Goal: Task Accomplishment & Management: Manage account settings

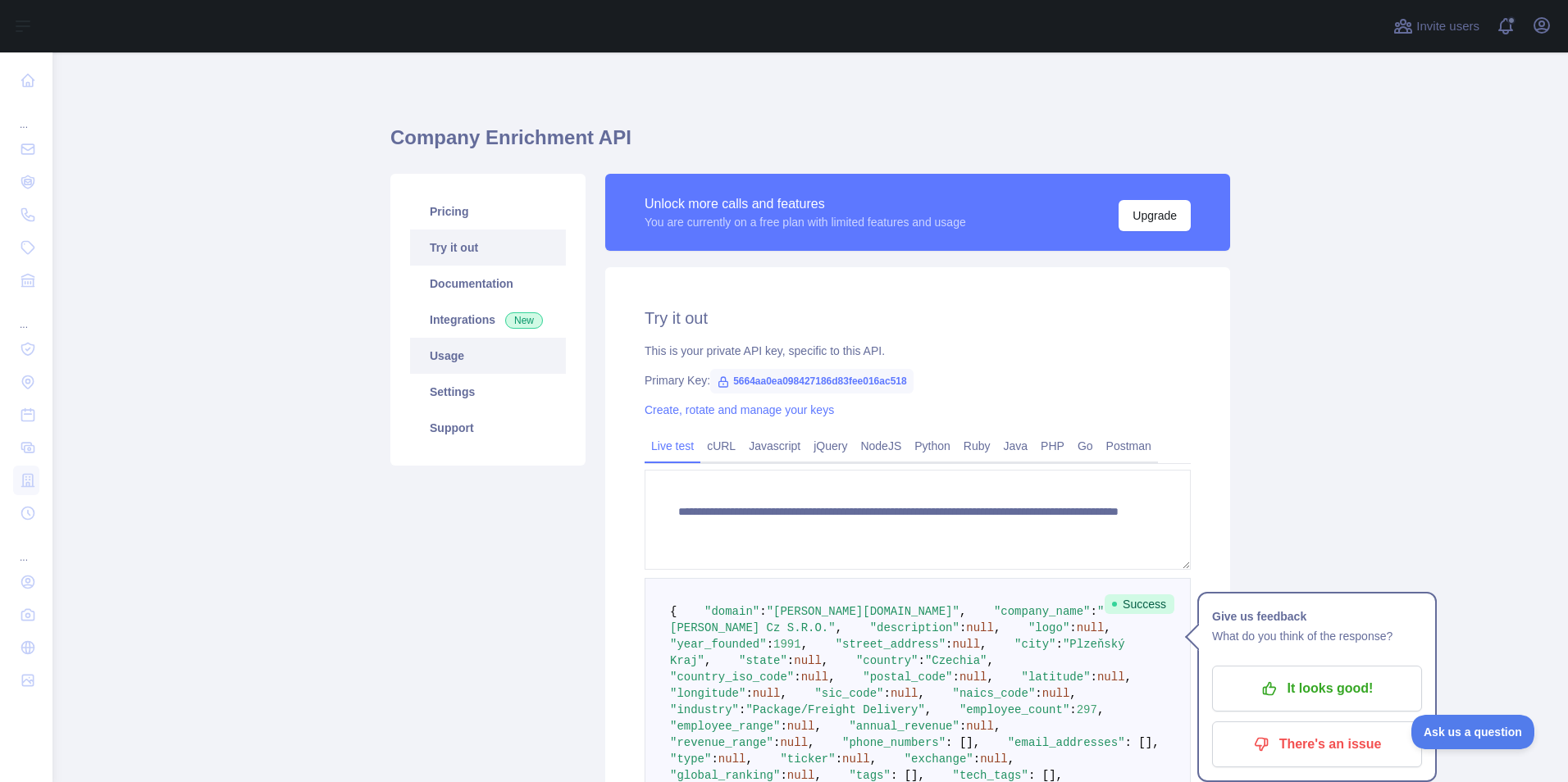
click at [439, 354] on link "Usage" at bounding box center [488, 355] width 156 height 36
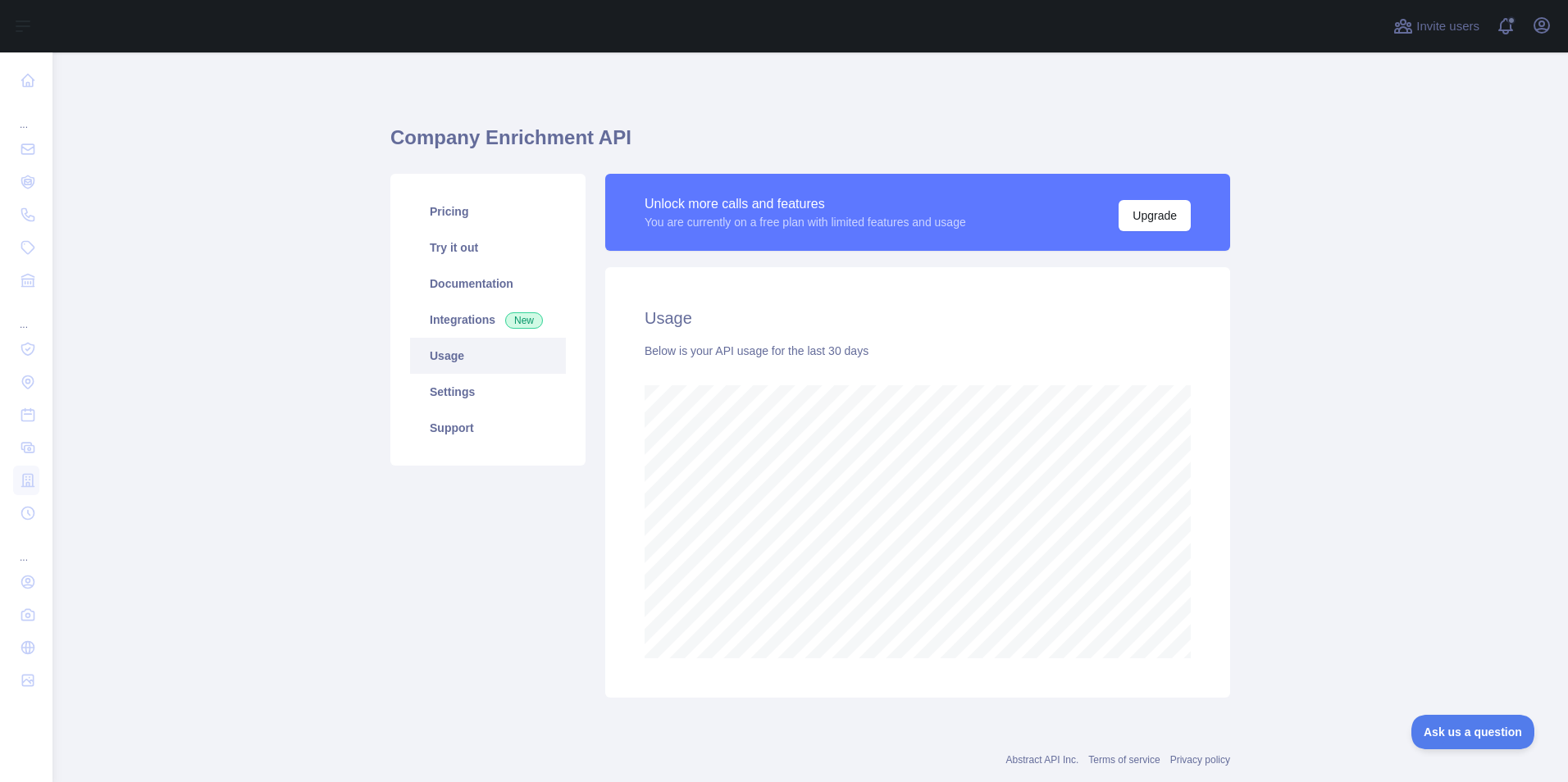
scroll to position [37, 0]
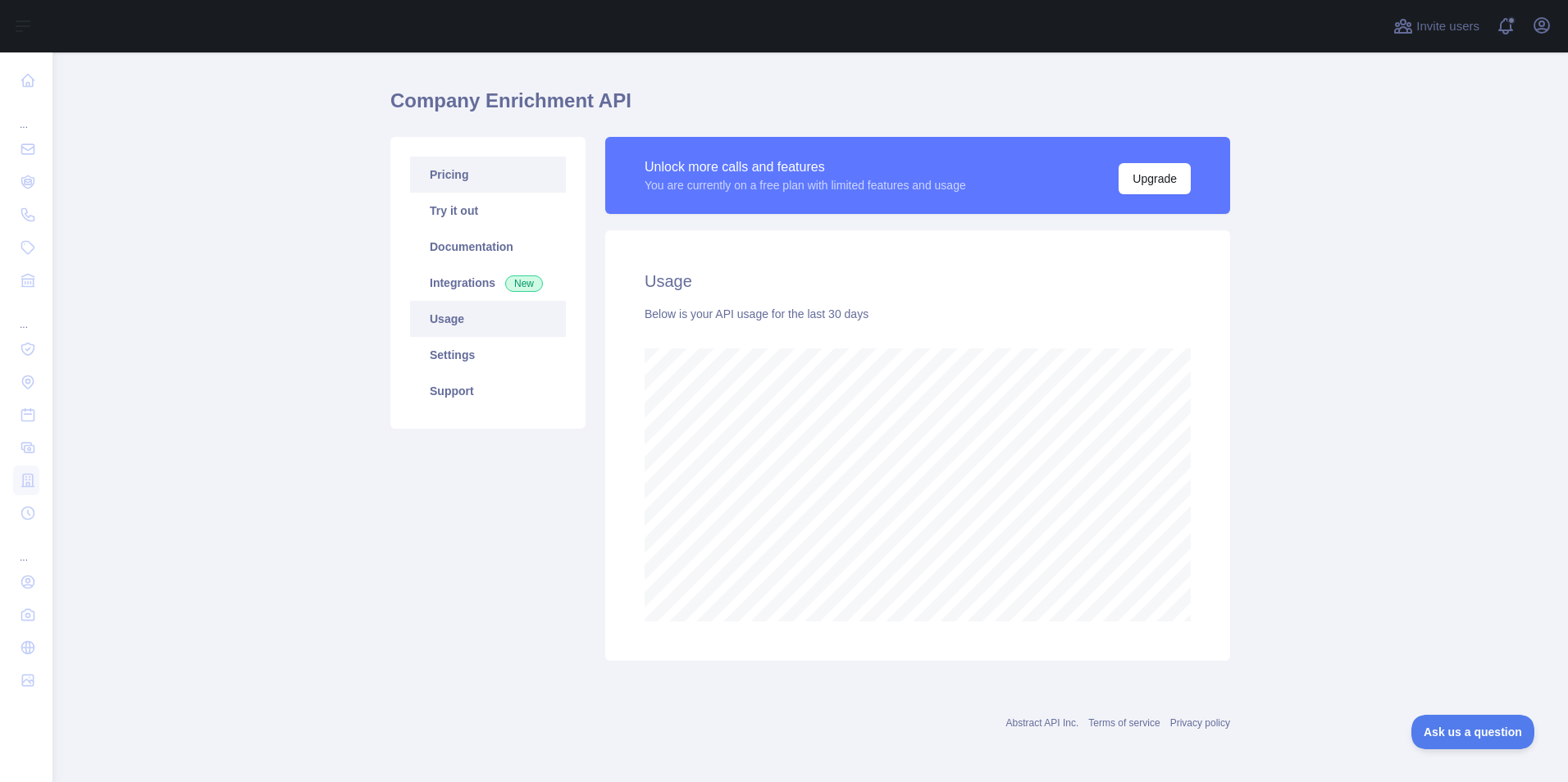
click at [443, 172] on link "Pricing" at bounding box center [488, 174] width 156 height 36
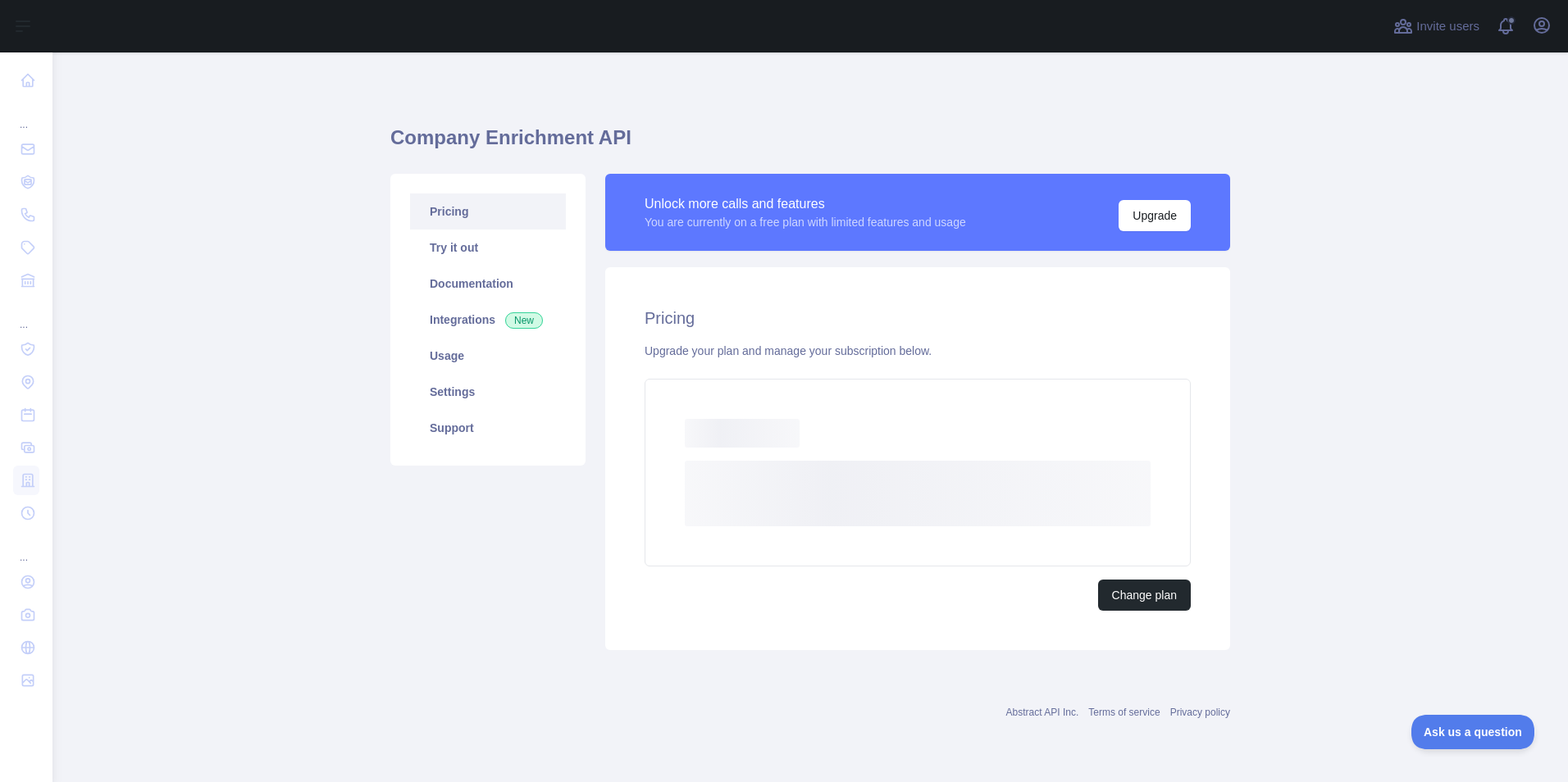
click at [463, 226] on link "Pricing" at bounding box center [488, 211] width 156 height 36
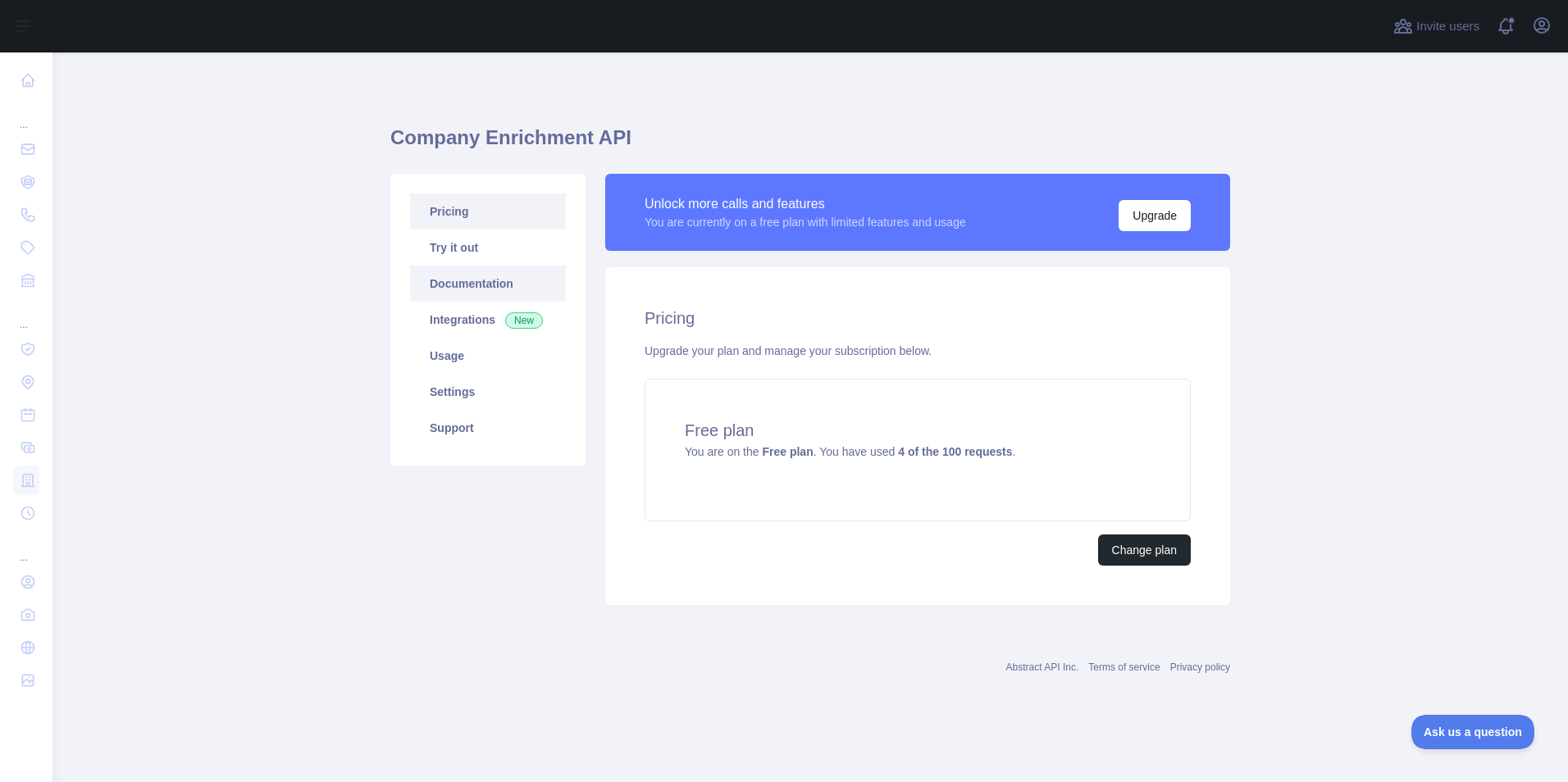
click at [475, 284] on link "Documentation" at bounding box center [488, 283] width 156 height 36
click at [472, 353] on link "Usage" at bounding box center [488, 355] width 156 height 36
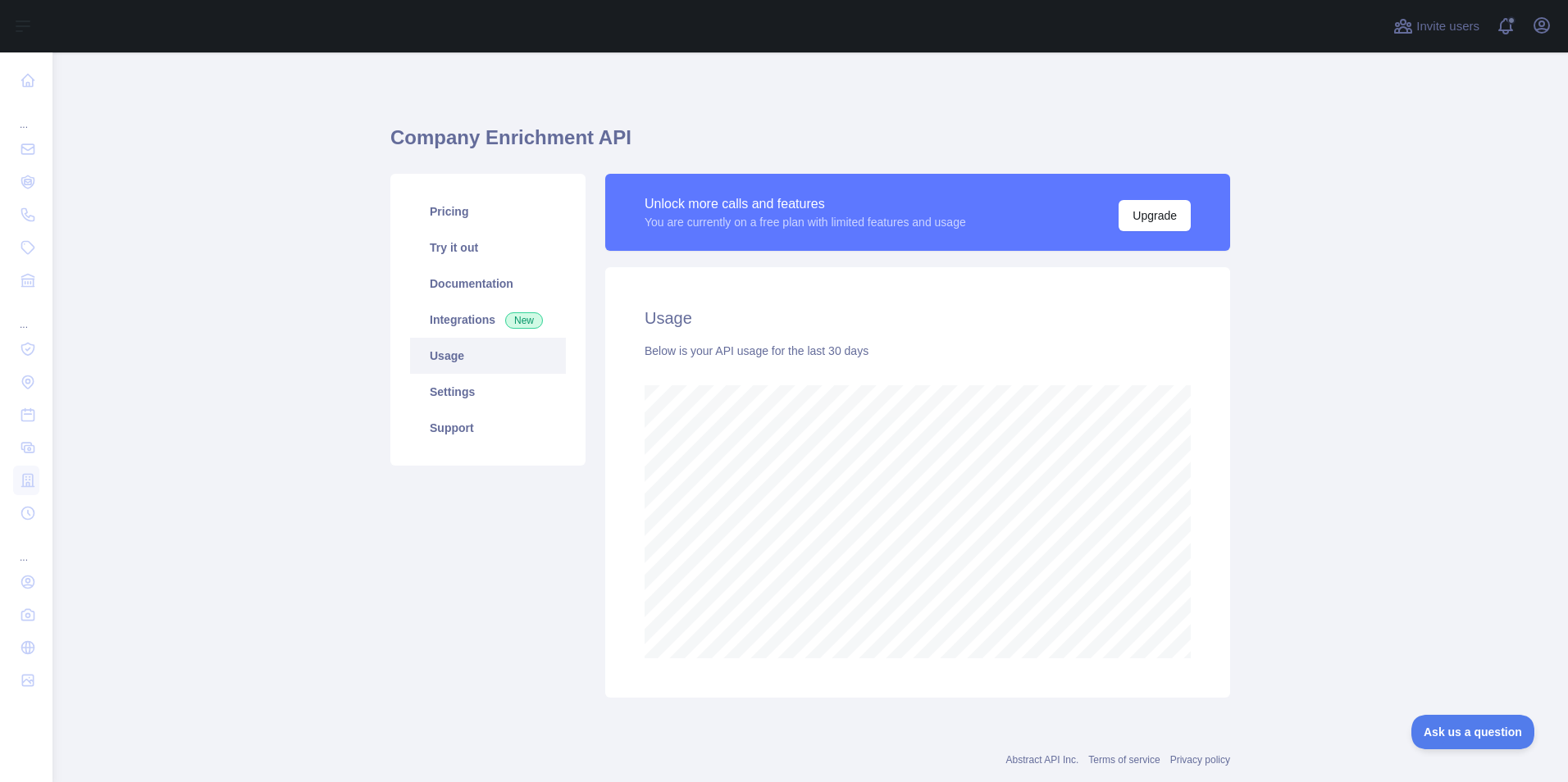
scroll to position [729, 1503]
click at [475, 394] on link "Settings" at bounding box center [488, 392] width 156 height 36
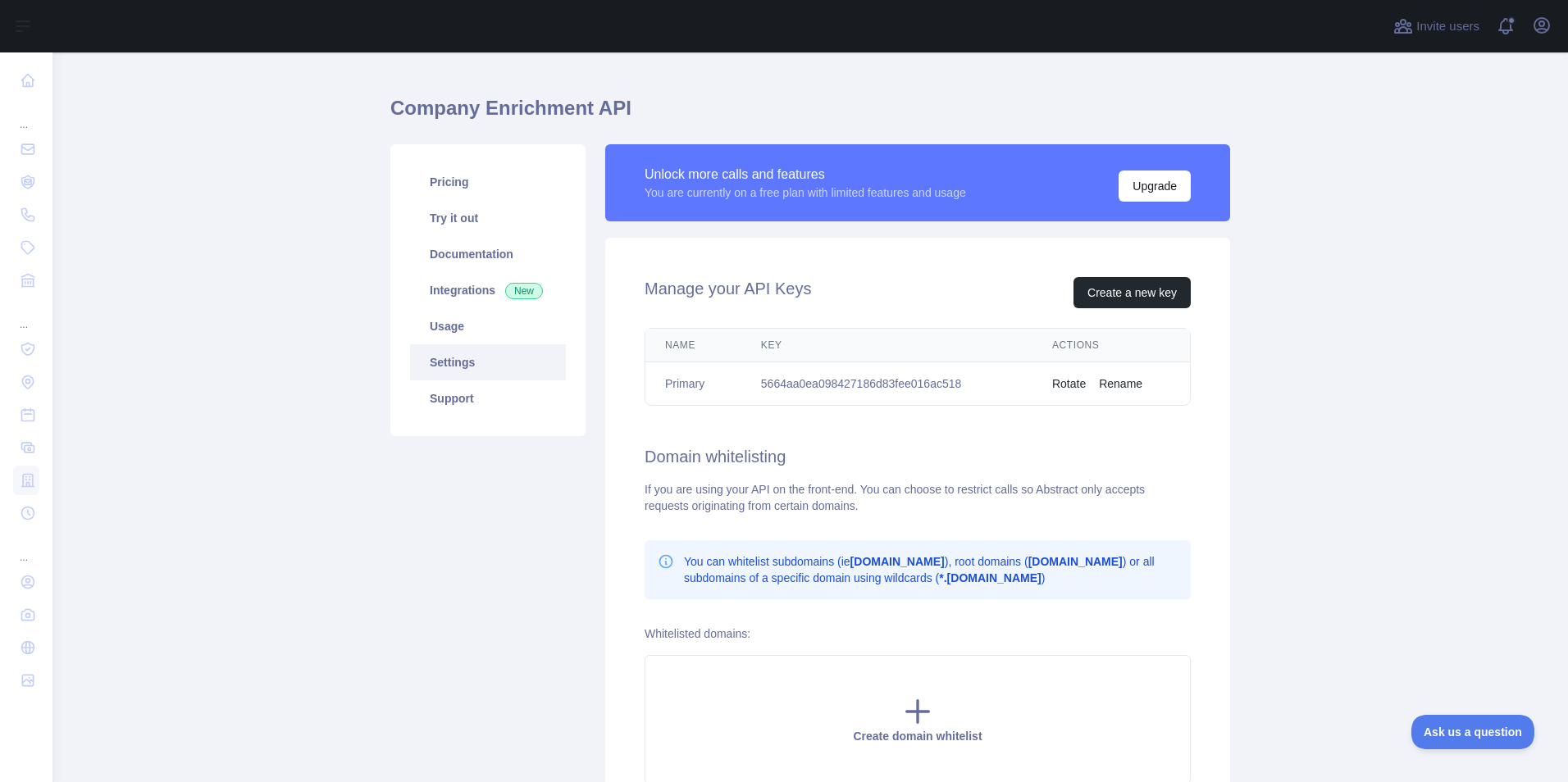
scroll to position [29, 0]
click at [452, 401] on link "Support" at bounding box center [488, 399] width 156 height 36
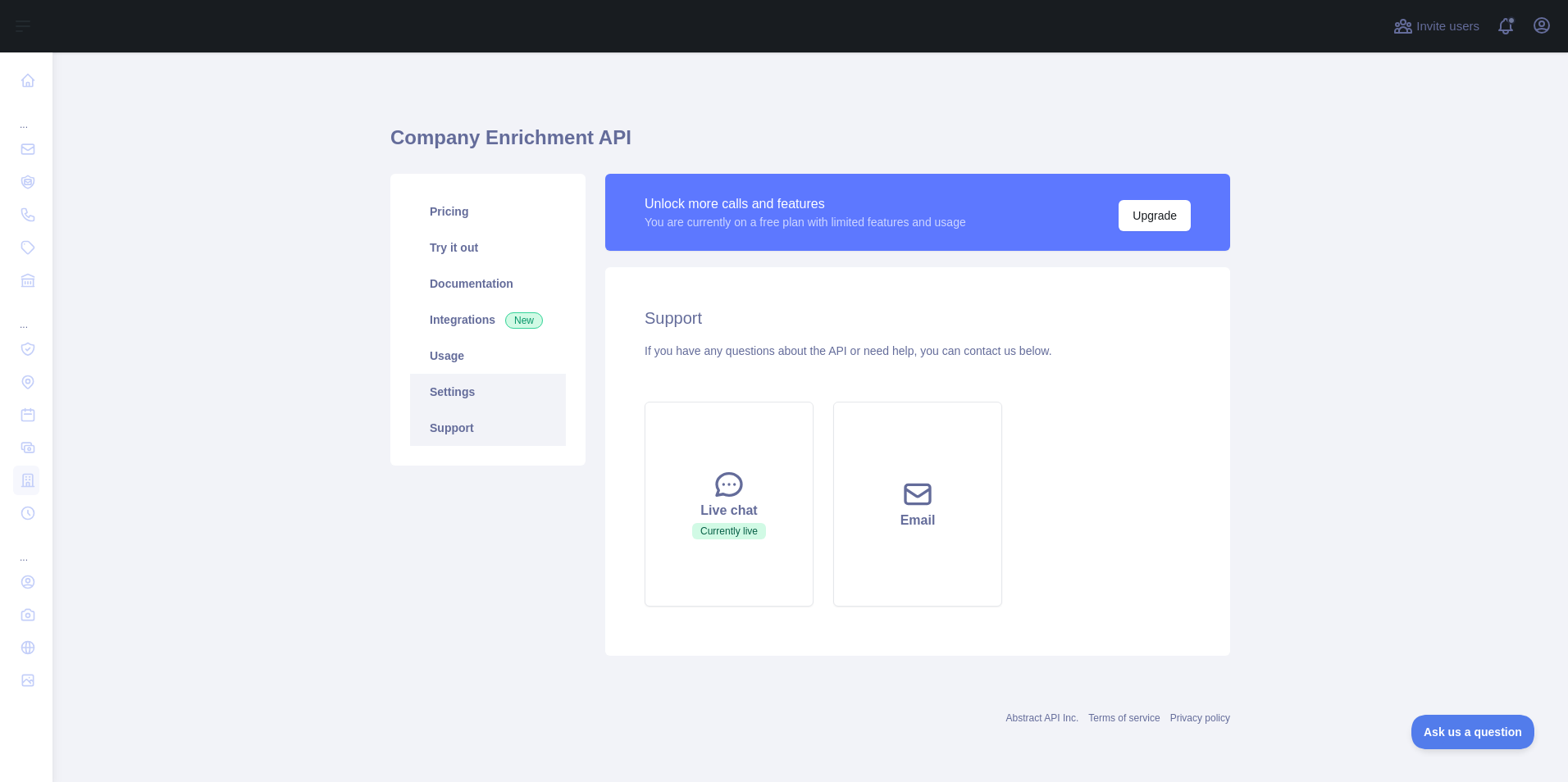
click at [464, 389] on link "Settings" at bounding box center [488, 392] width 156 height 36
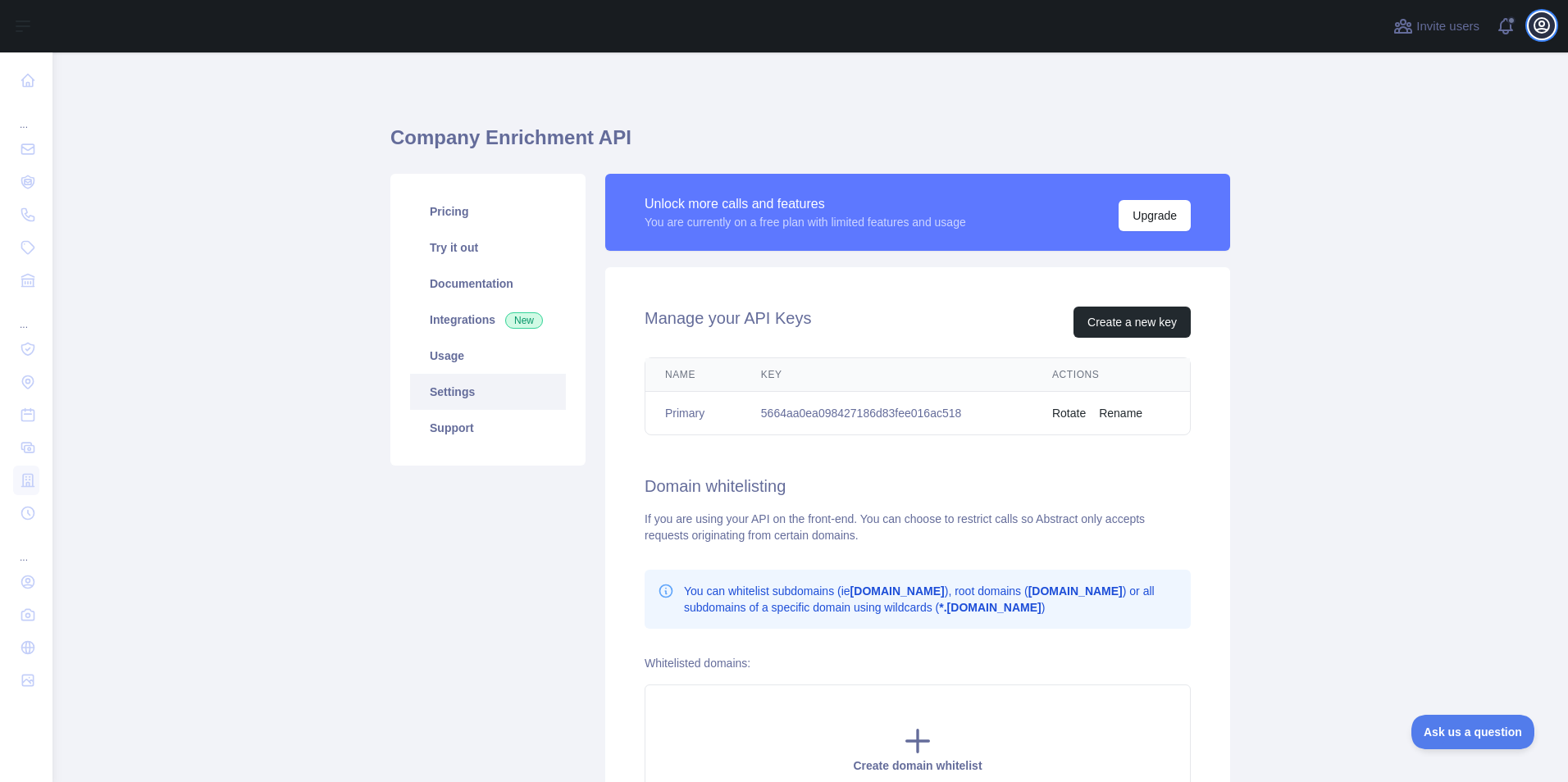
click at [1543, 24] on icon "button" at bounding box center [1542, 25] width 20 height 20
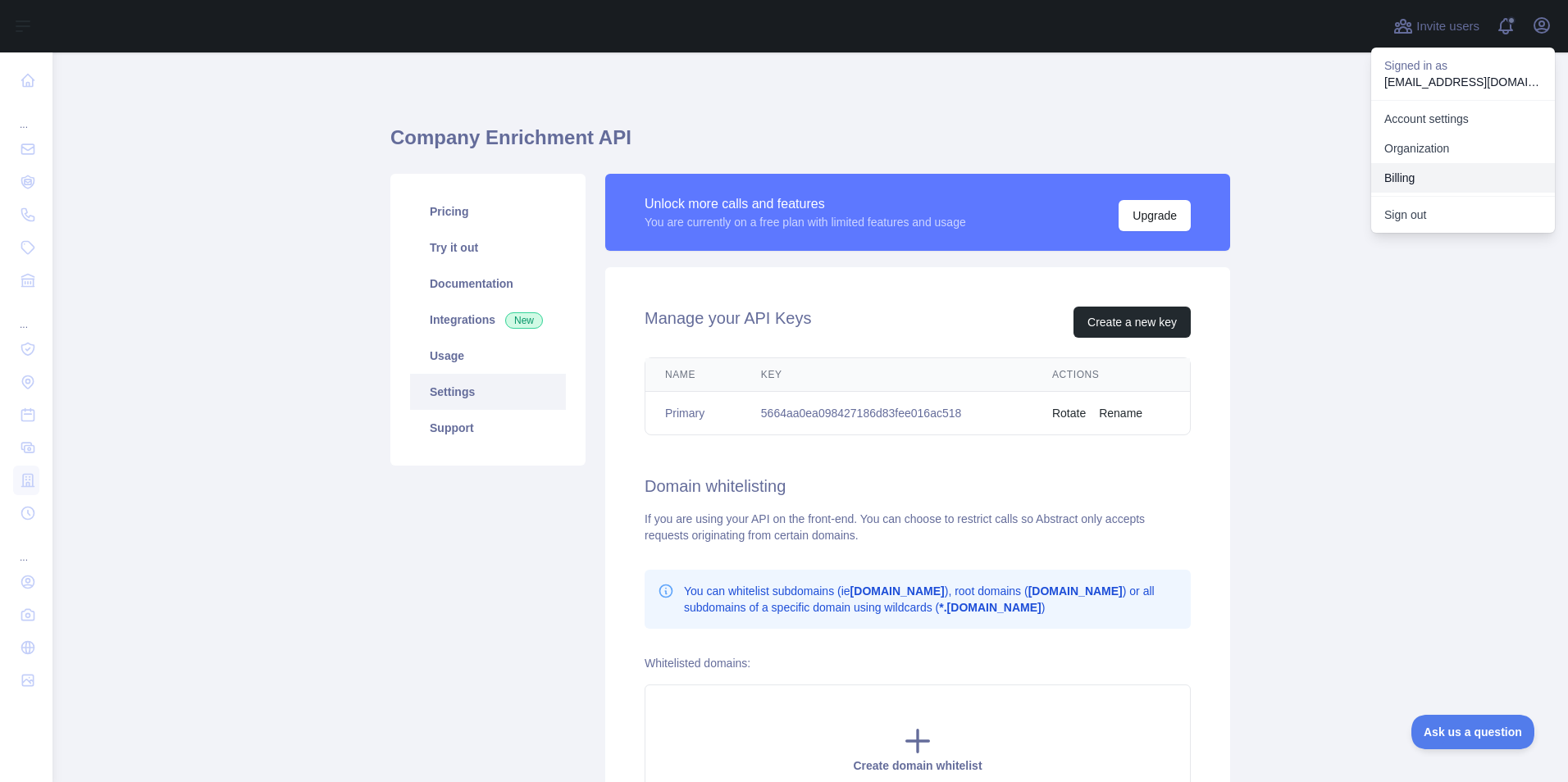
click at [1452, 177] on button "Billing" at bounding box center [1464, 177] width 184 height 29
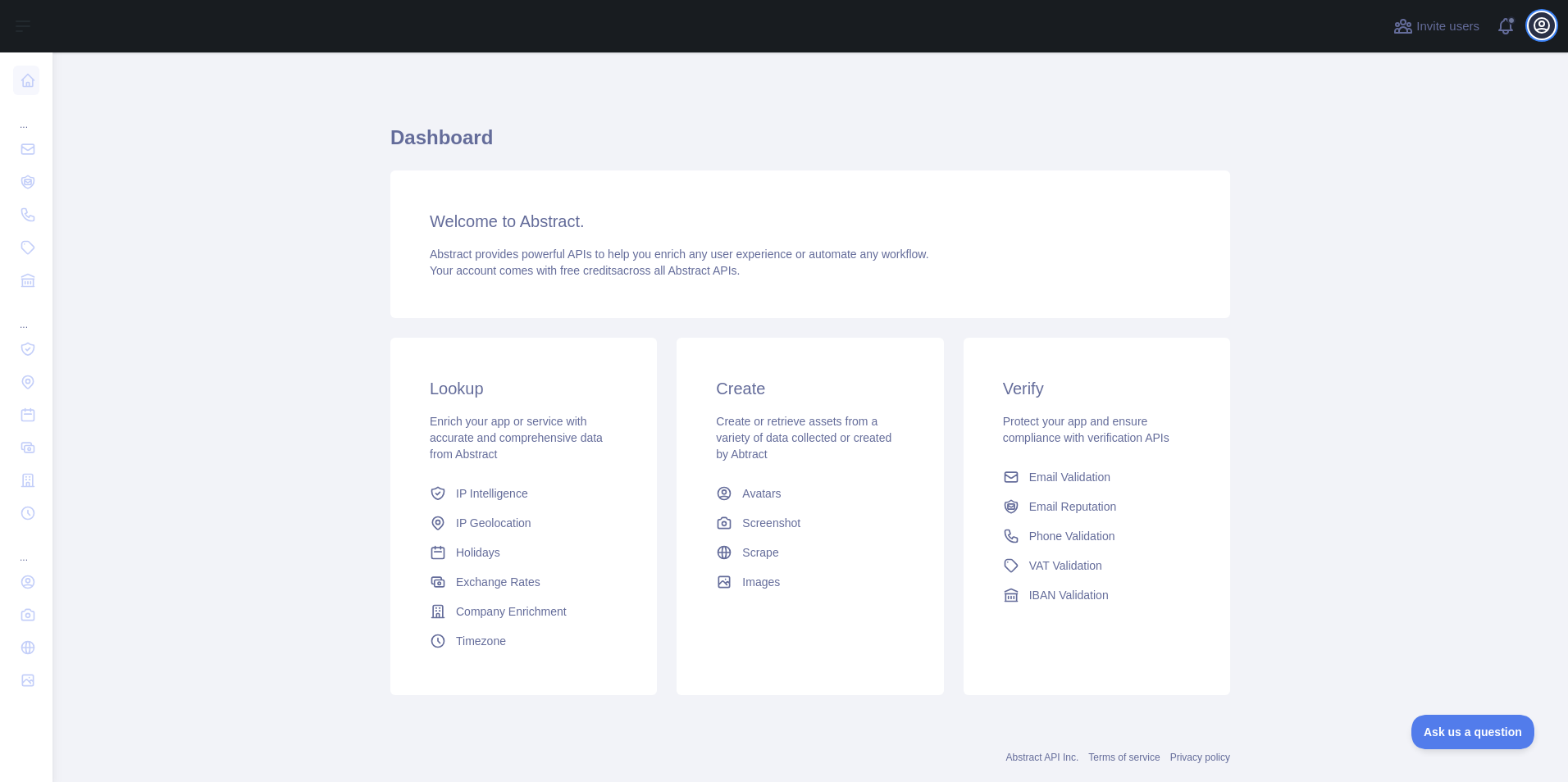
click at [1545, 29] on icon "button" at bounding box center [1543, 25] width 15 height 15
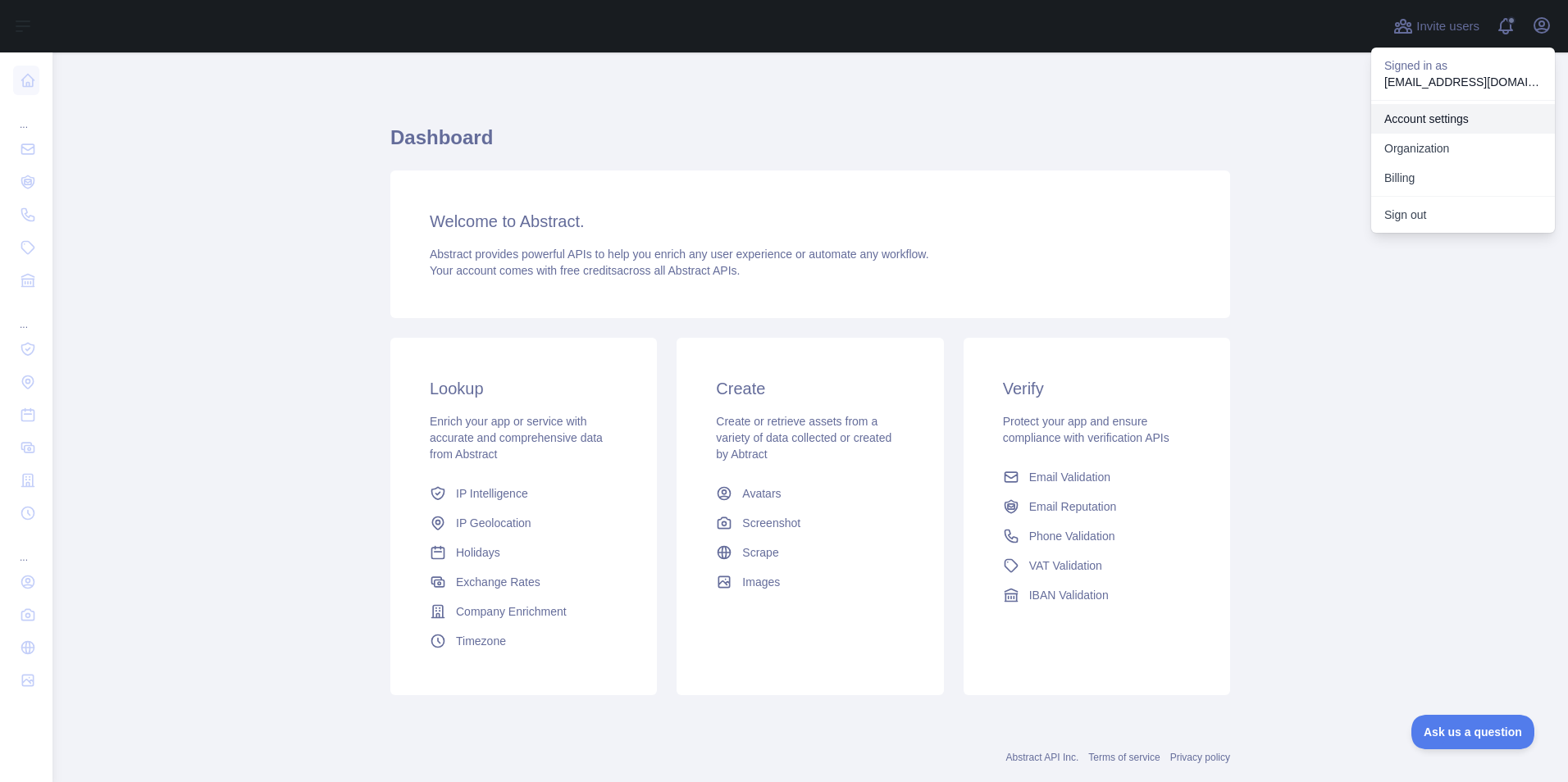
click at [1439, 118] on link "Account settings" at bounding box center [1464, 118] width 184 height 29
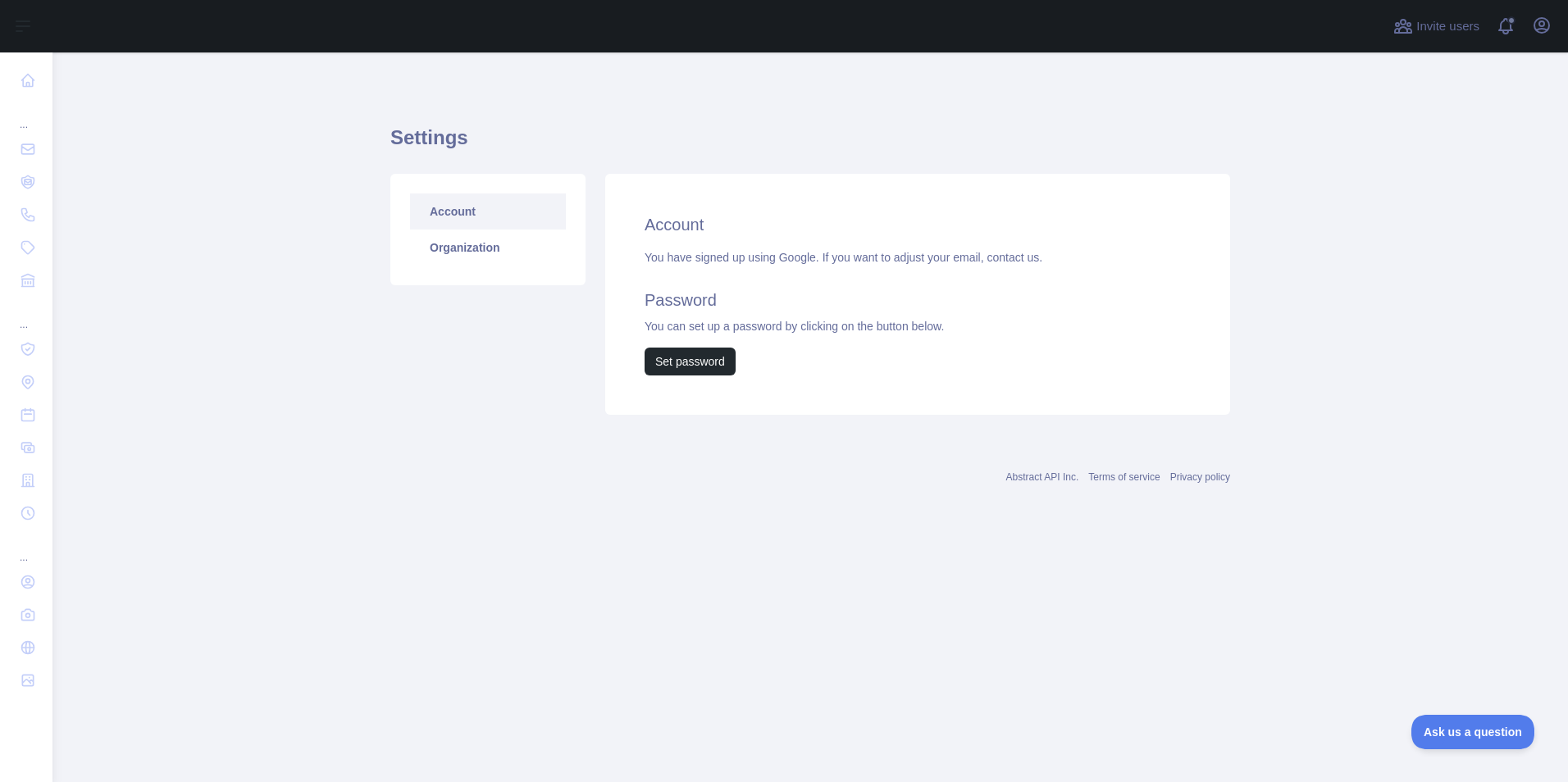
click at [467, 224] on link "Account" at bounding box center [488, 211] width 156 height 36
click at [1561, 25] on div "Invite users View notifications Open user menu" at bounding box center [810, 26] width 1515 height 53
click at [1530, 26] on button "Open user menu" at bounding box center [1542, 25] width 26 height 26
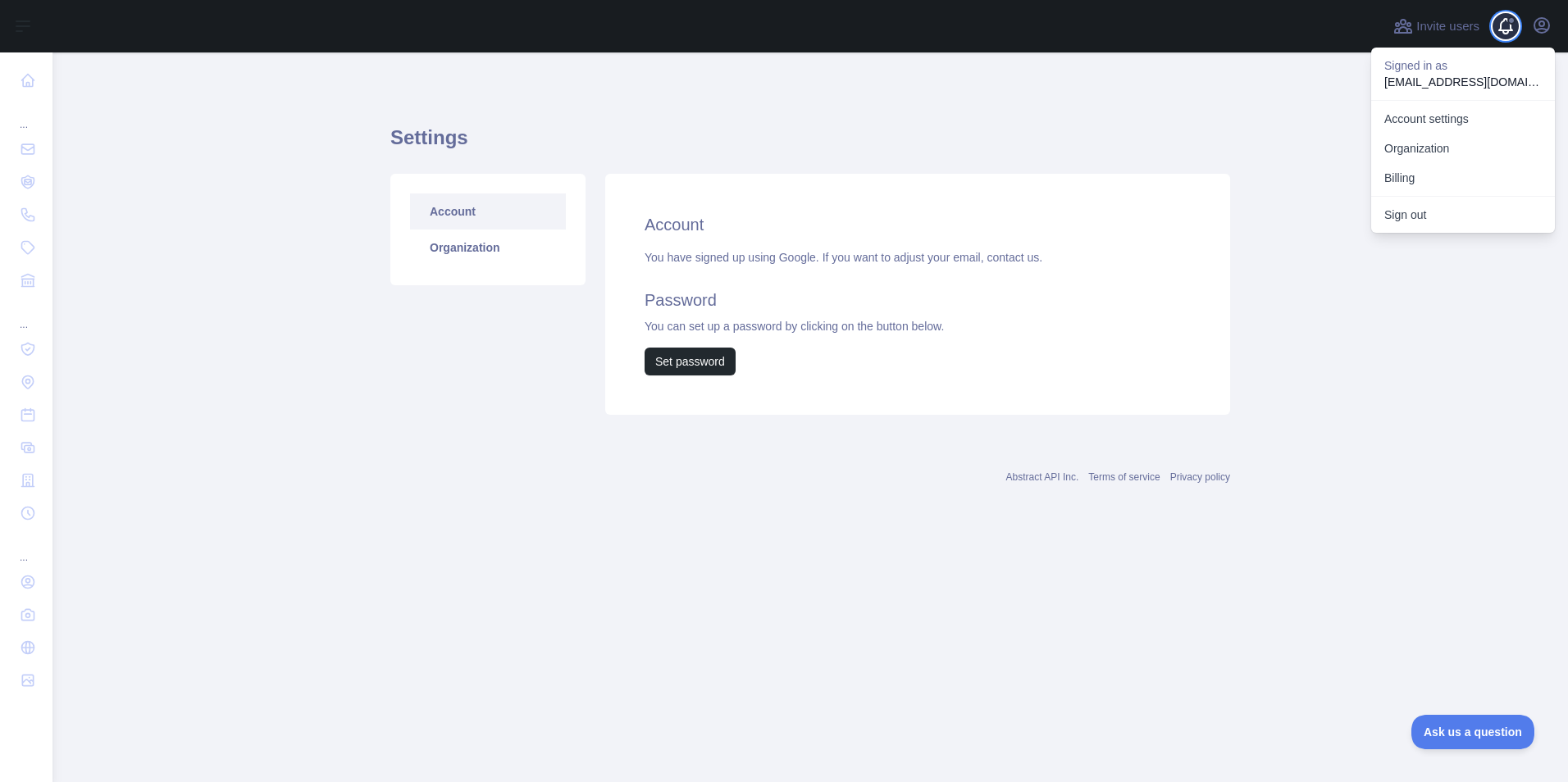
click at [1505, 26] on span at bounding box center [1512, 26] width 33 height 53
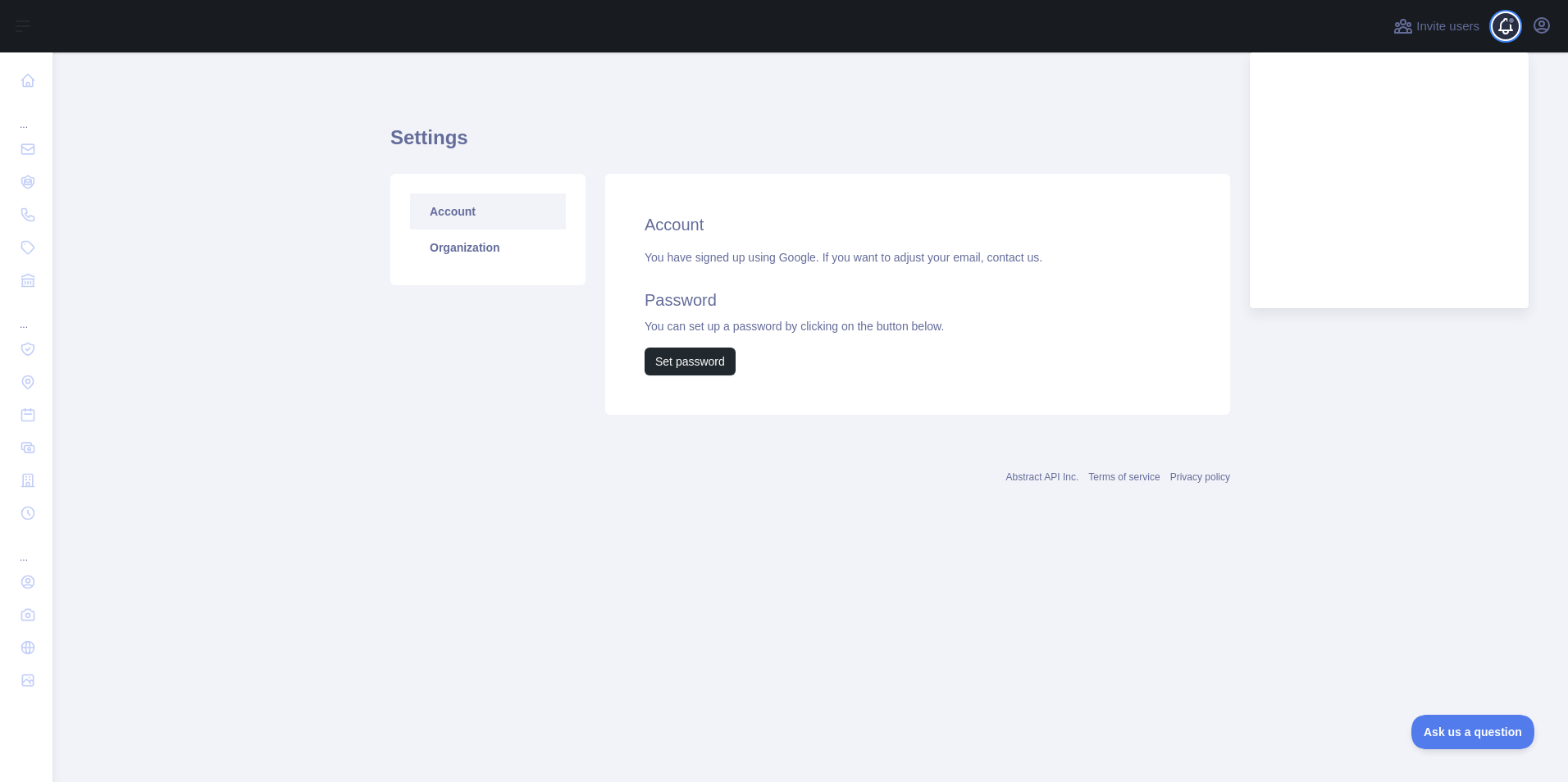
click at [1524, 28] on span at bounding box center [1512, 26] width 33 height 53
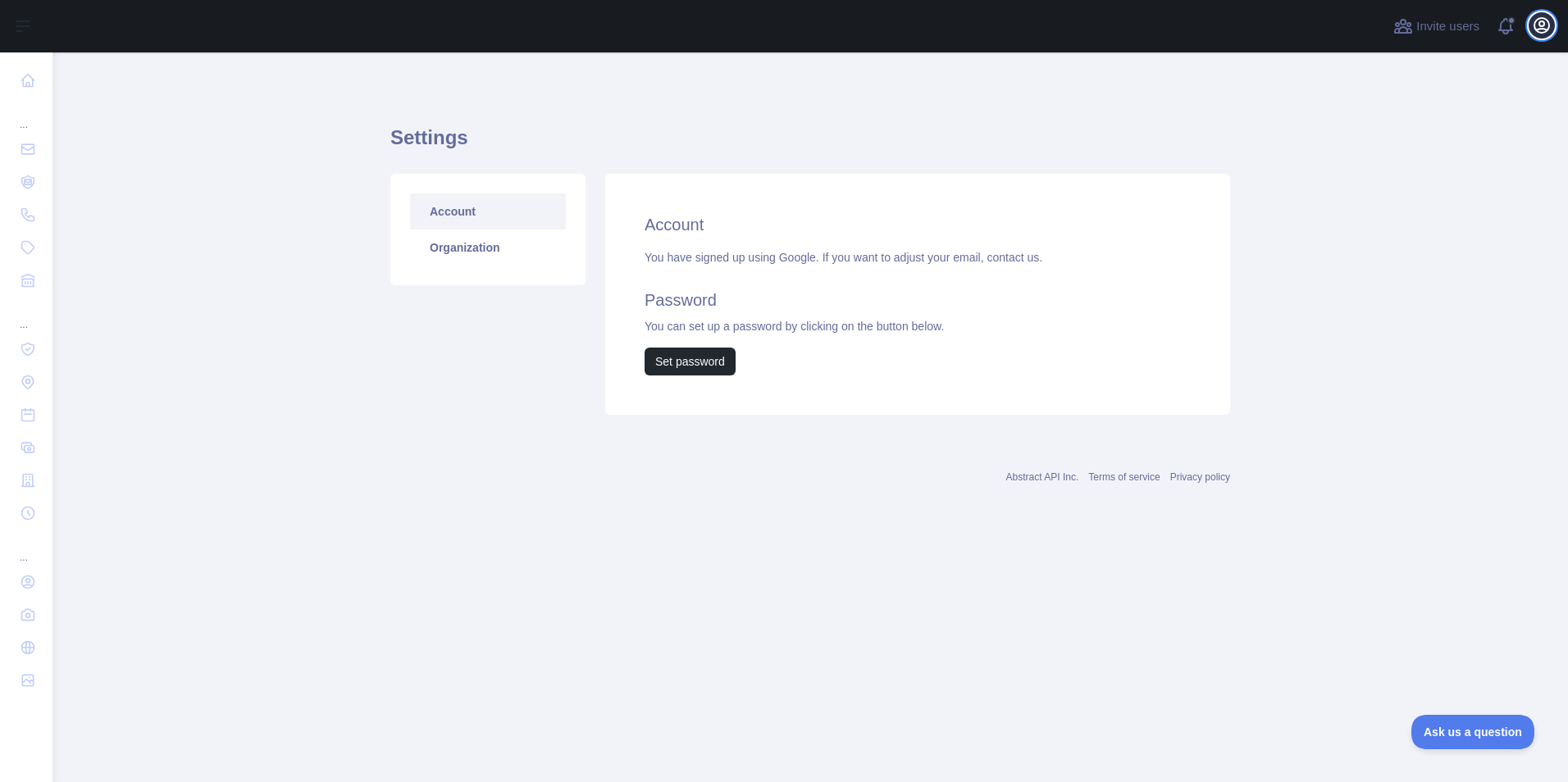
click at [1537, 23] on icon "button" at bounding box center [1542, 25] width 20 height 20
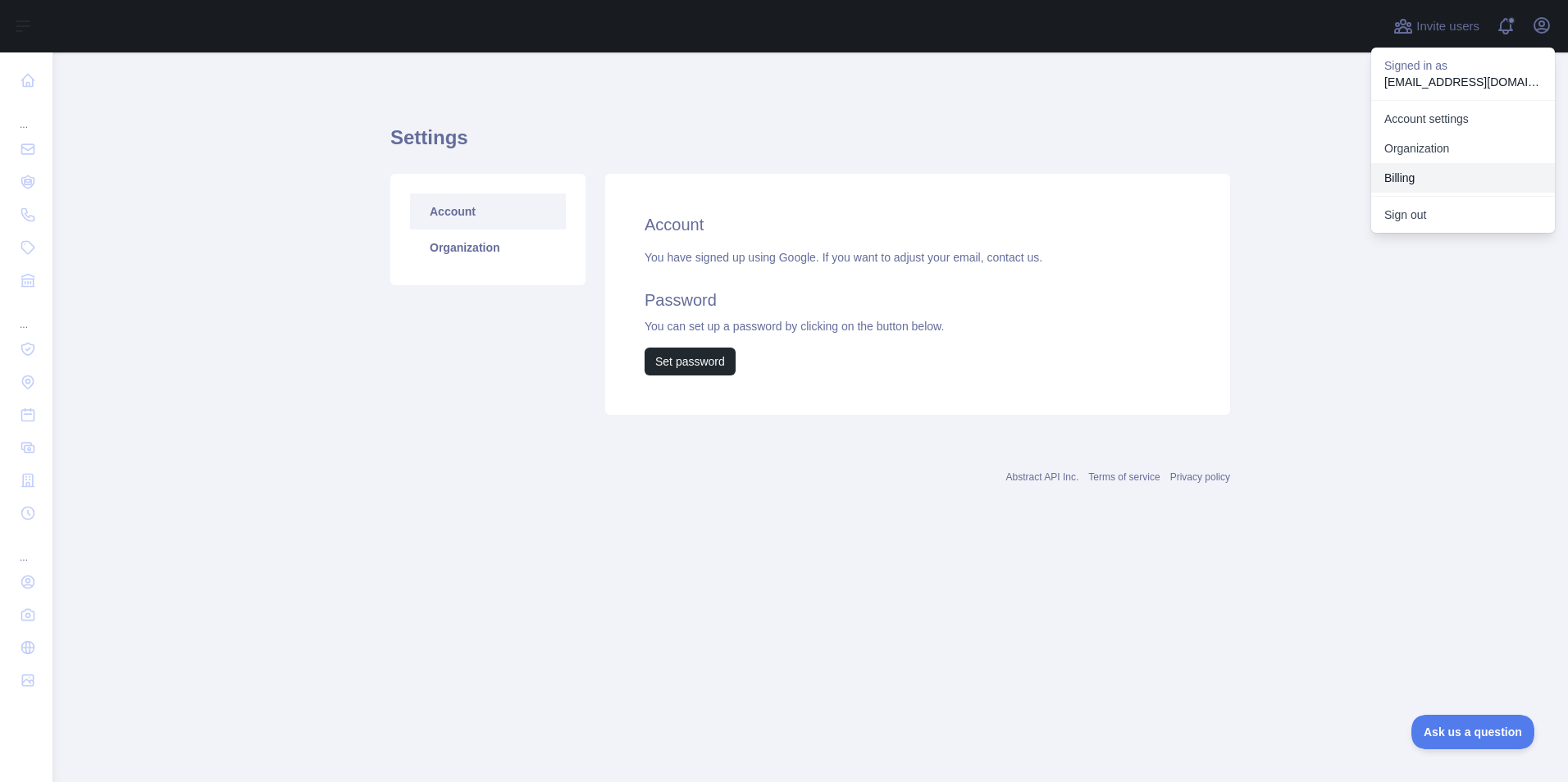
click at [1445, 178] on button "Billing" at bounding box center [1464, 177] width 184 height 29
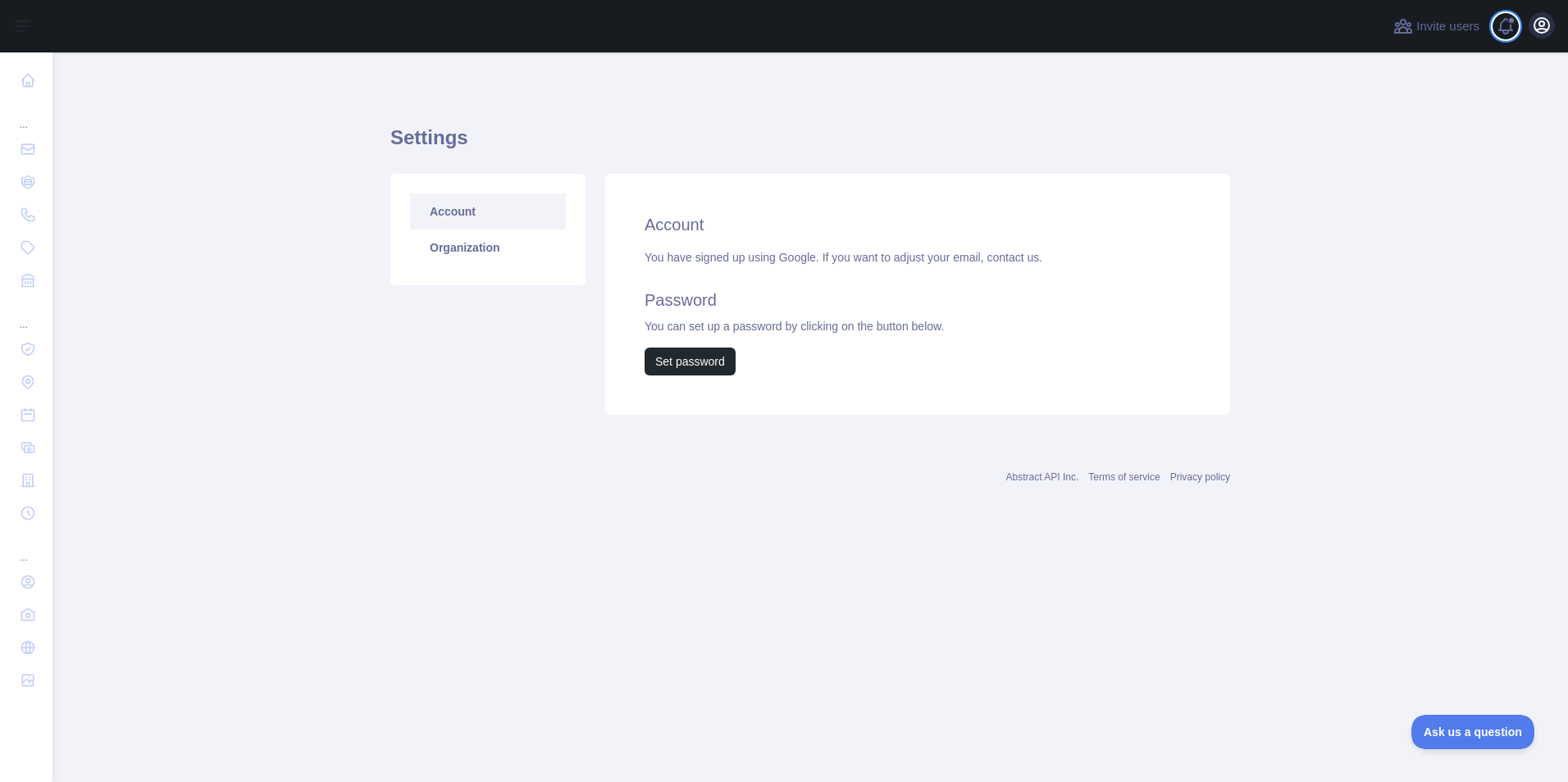
drag, startPoint x: 1529, startPoint y: 29, endPoint x: 1548, endPoint y: 29, distance: 19.0
click at [1530, 29] on div "Invite users View notifications Open user menu" at bounding box center [1473, 26] width 165 height 53
click at [1549, 28] on icon "button" at bounding box center [1543, 25] width 15 height 15
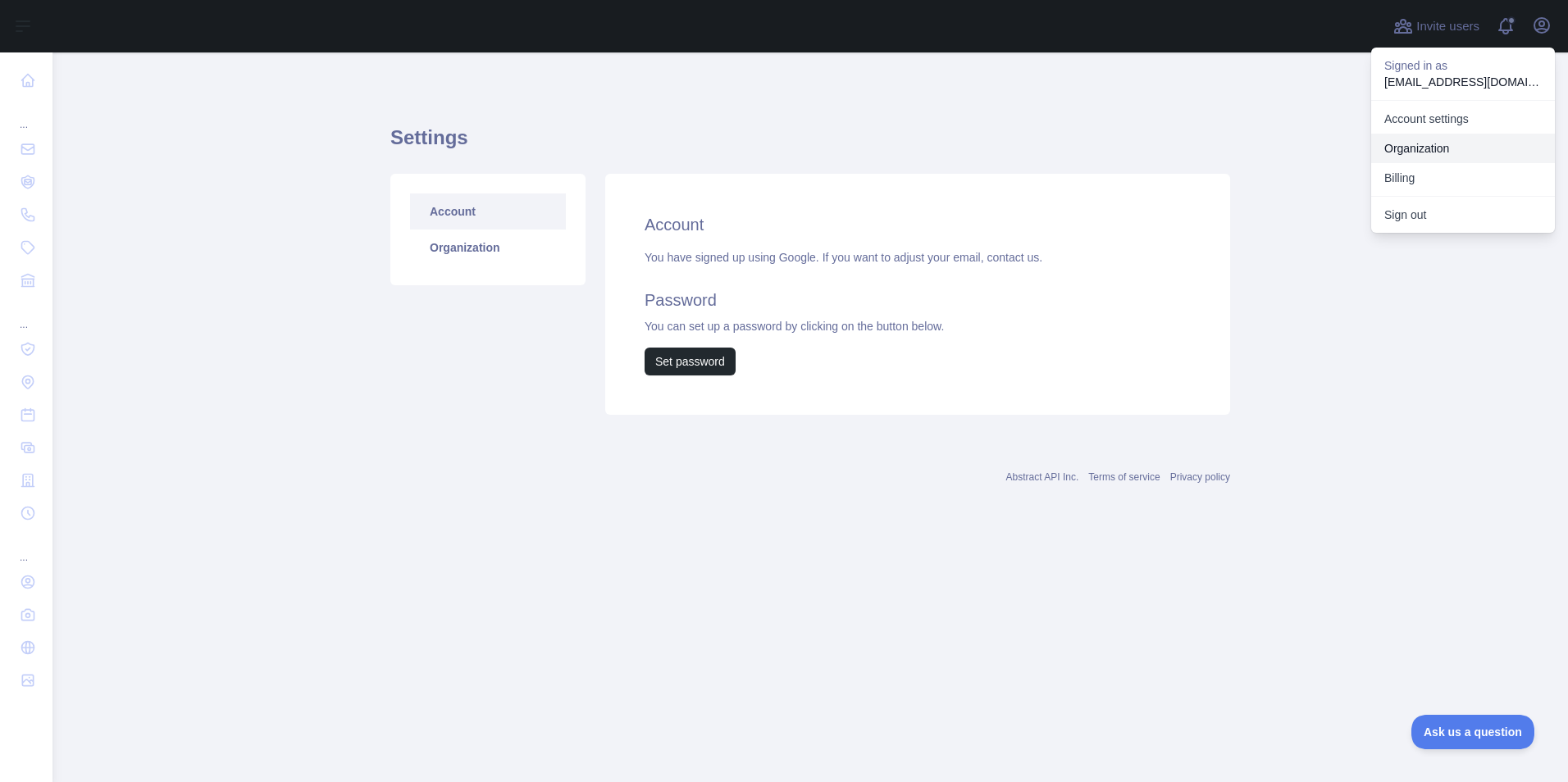
click at [1450, 154] on link "Organization" at bounding box center [1464, 148] width 184 height 29
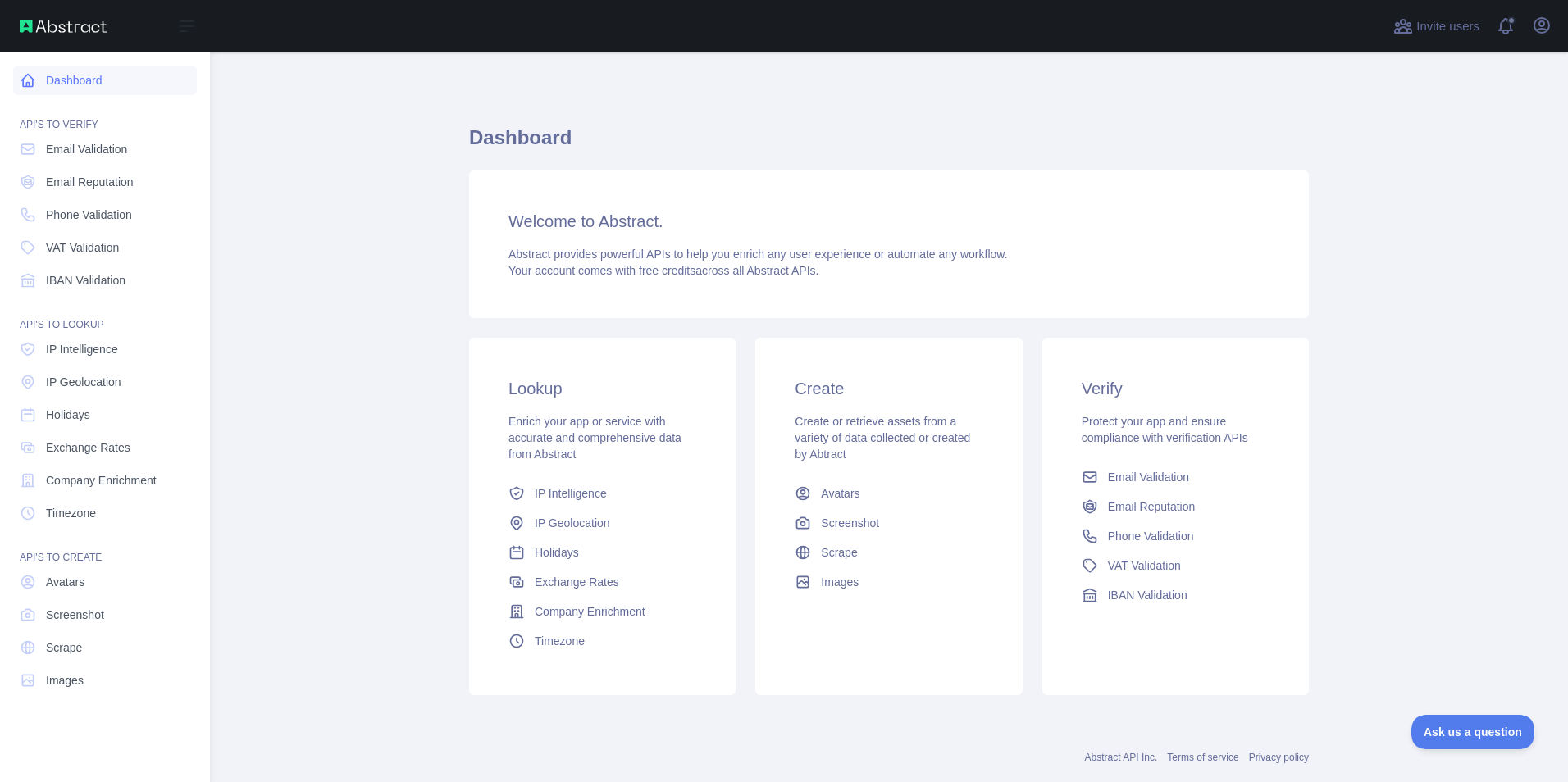
click at [98, 79] on link "Dashboard" at bounding box center [105, 80] width 184 height 29
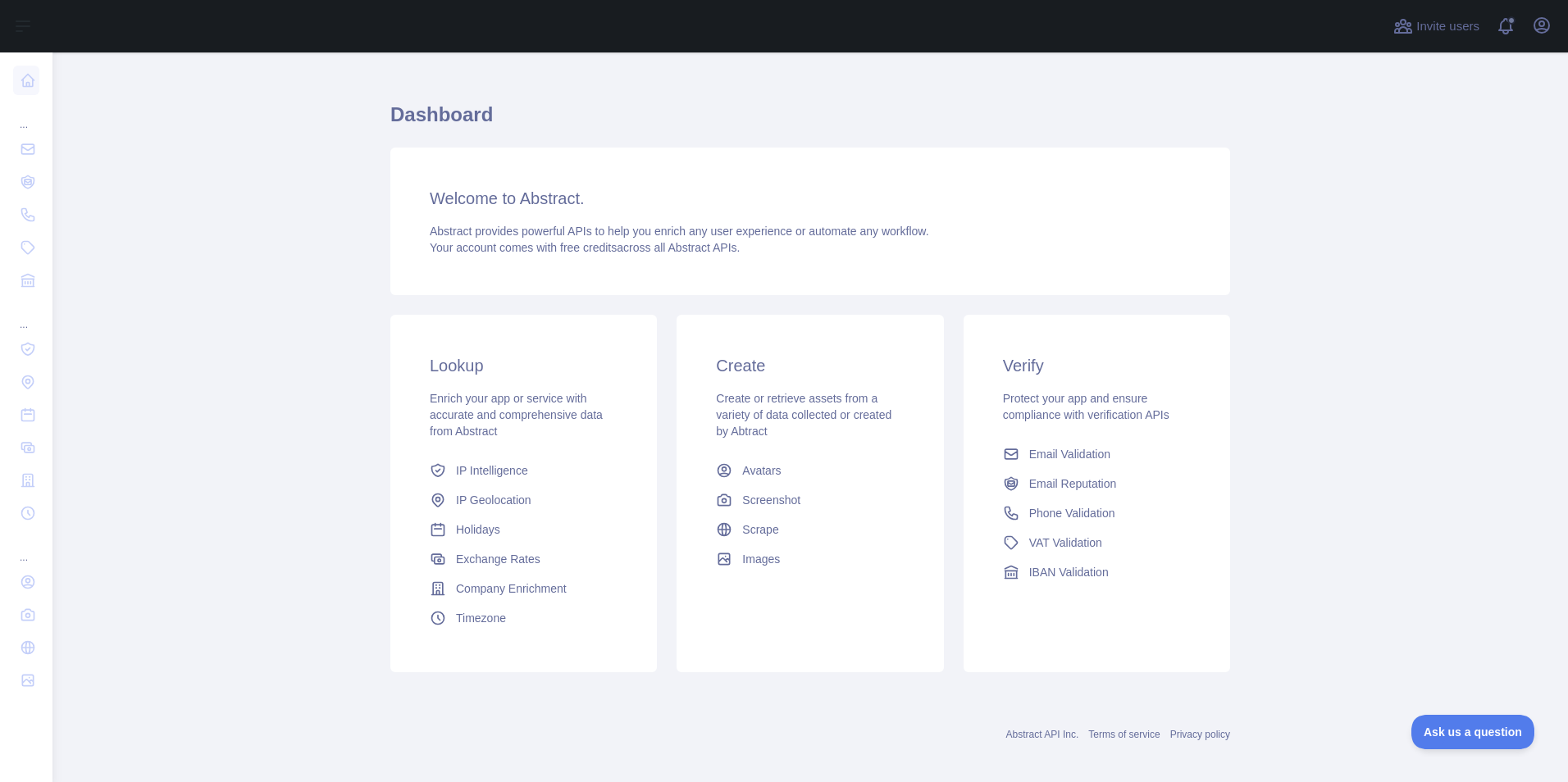
scroll to position [35, 0]
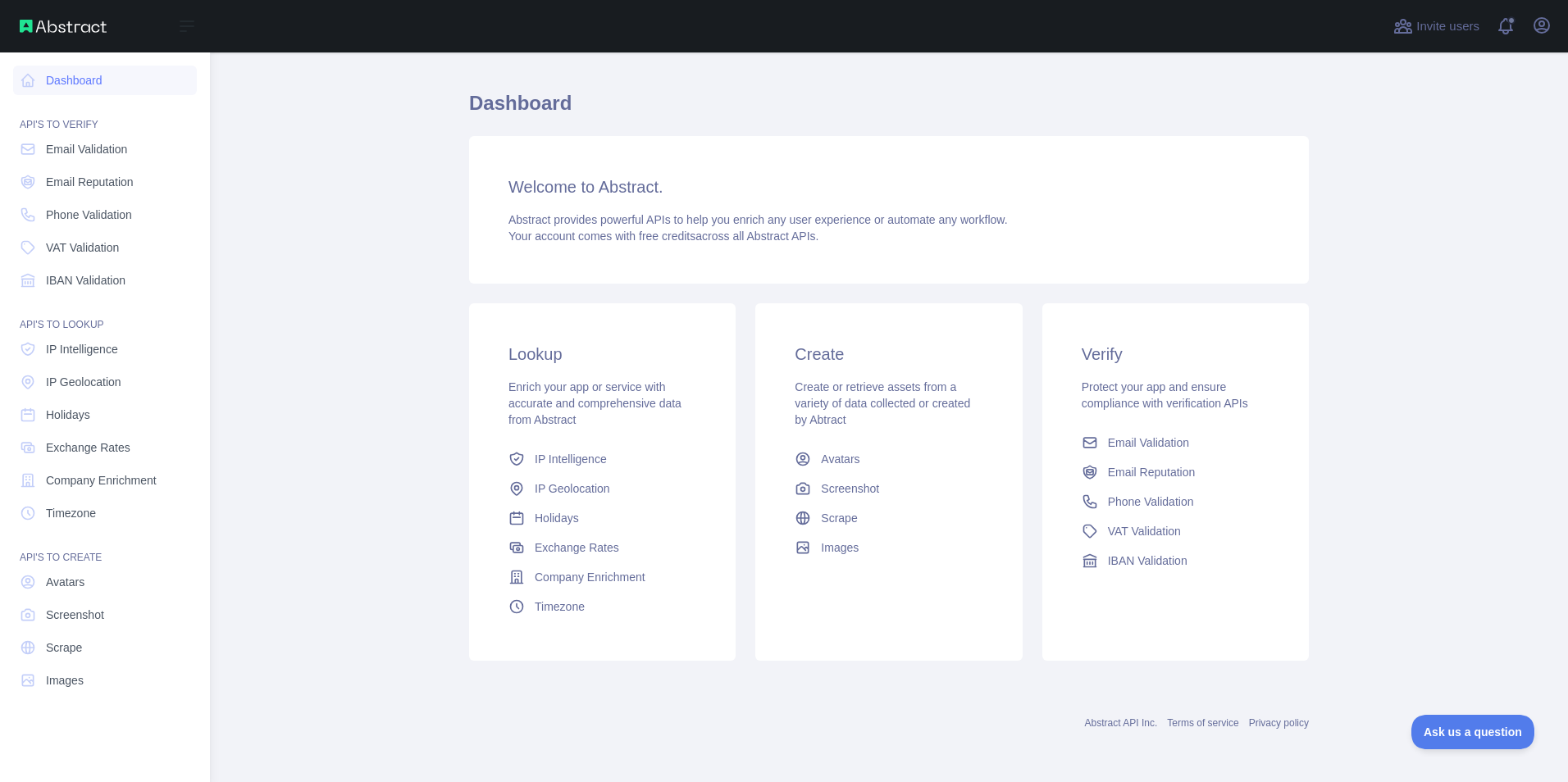
click at [23, 23] on img at bounding box center [63, 26] width 87 height 13
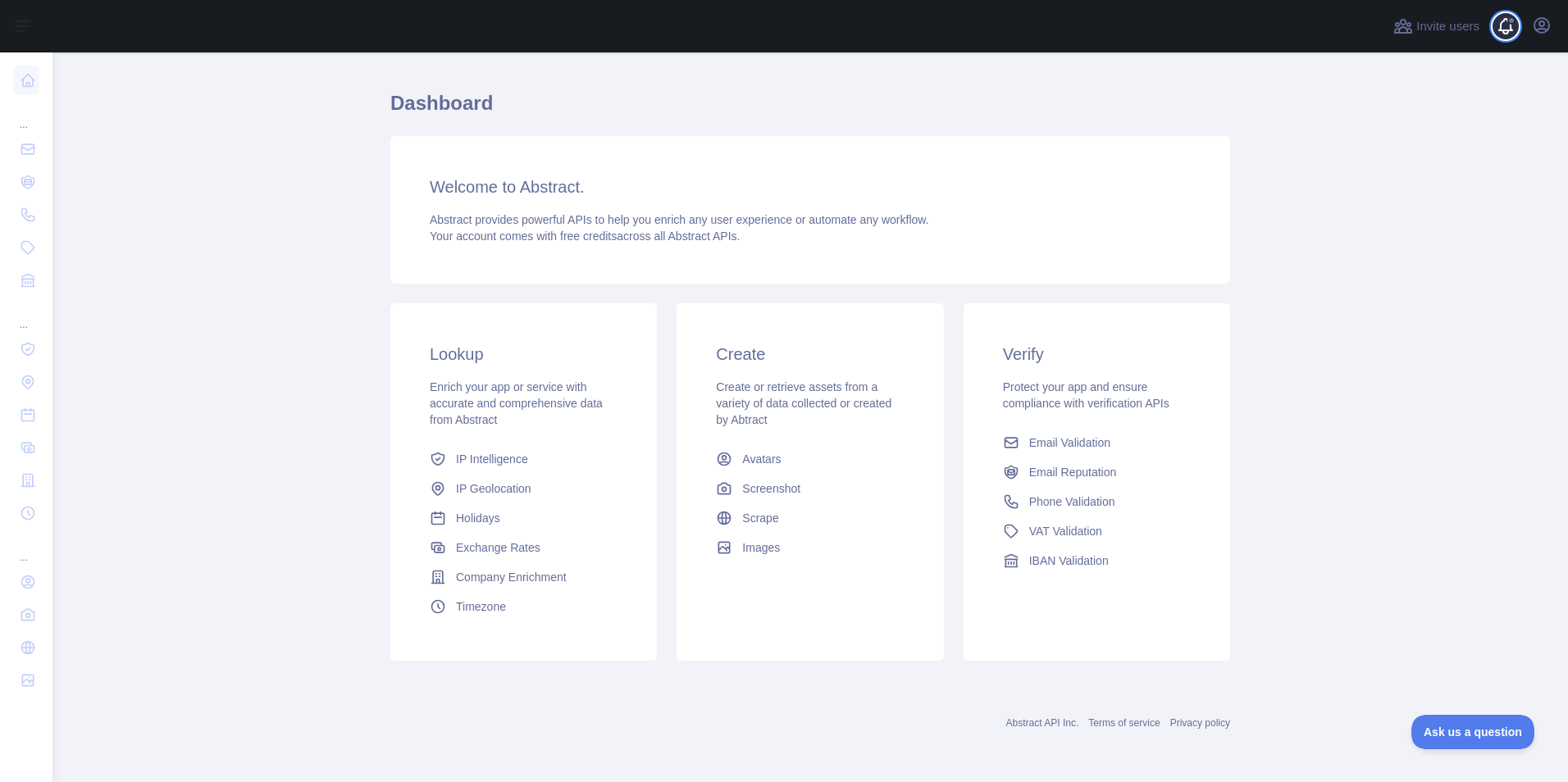
click at [1513, 31] on span at bounding box center [1512, 26] width 33 height 53
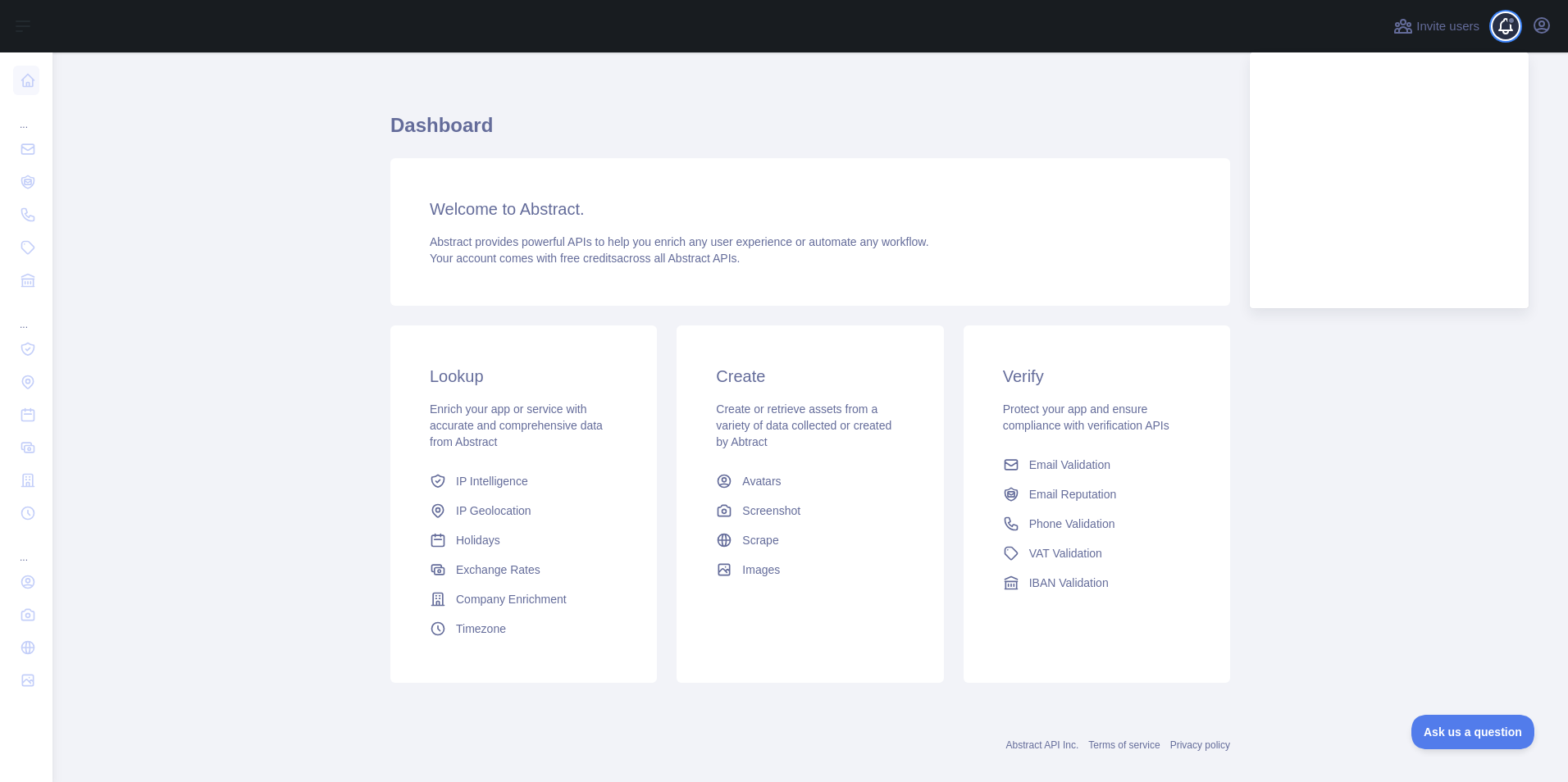
scroll to position [0, 0]
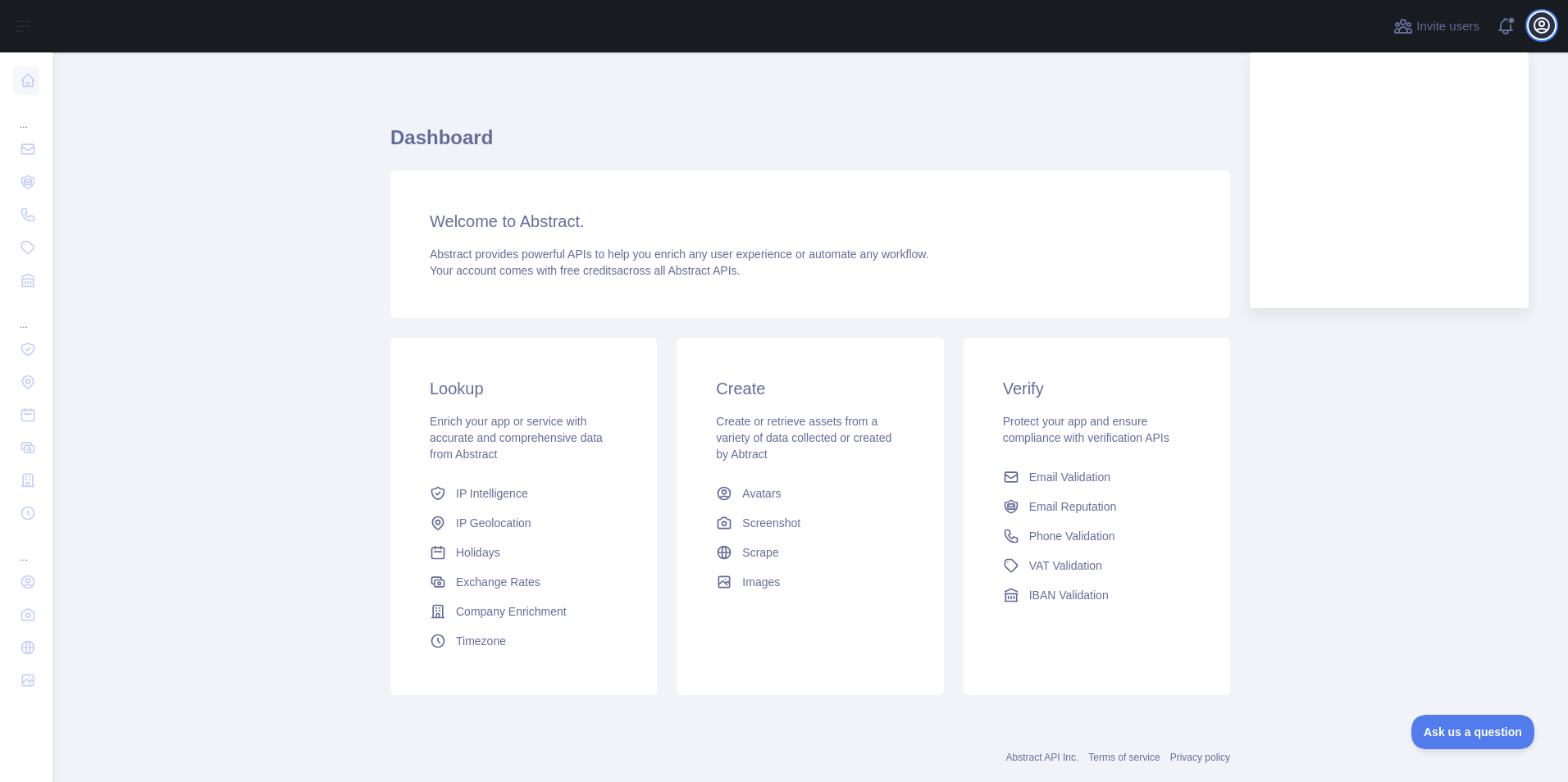
click at [1531, 28] on button "Open user menu" at bounding box center [1542, 25] width 26 height 26
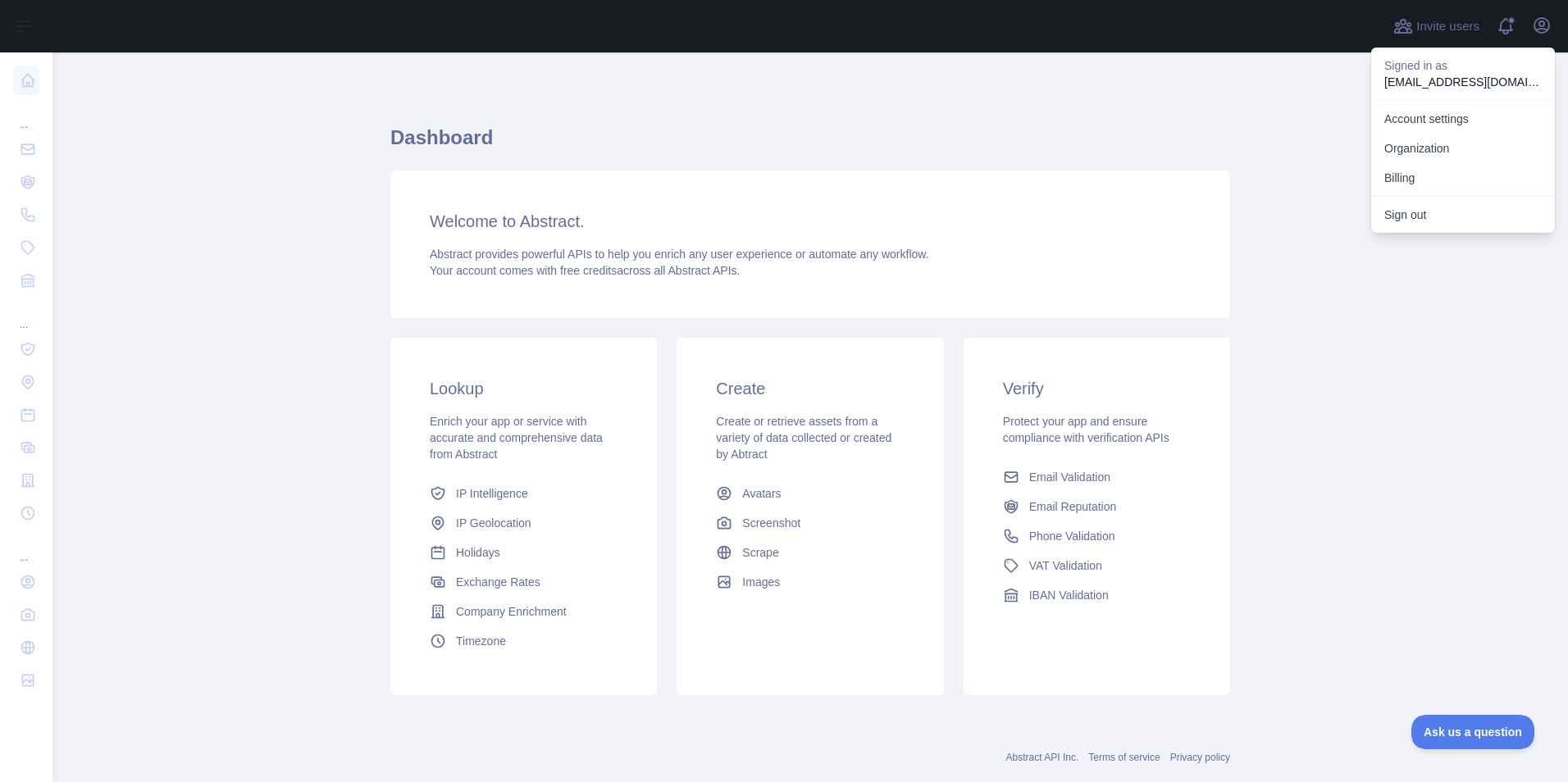
click at [1440, 82] on p "marekvaclav192@gmail.com" at bounding box center [1464, 82] width 158 height 16
click at [1425, 123] on link "Account settings" at bounding box center [1464, 118] width 184 height 29
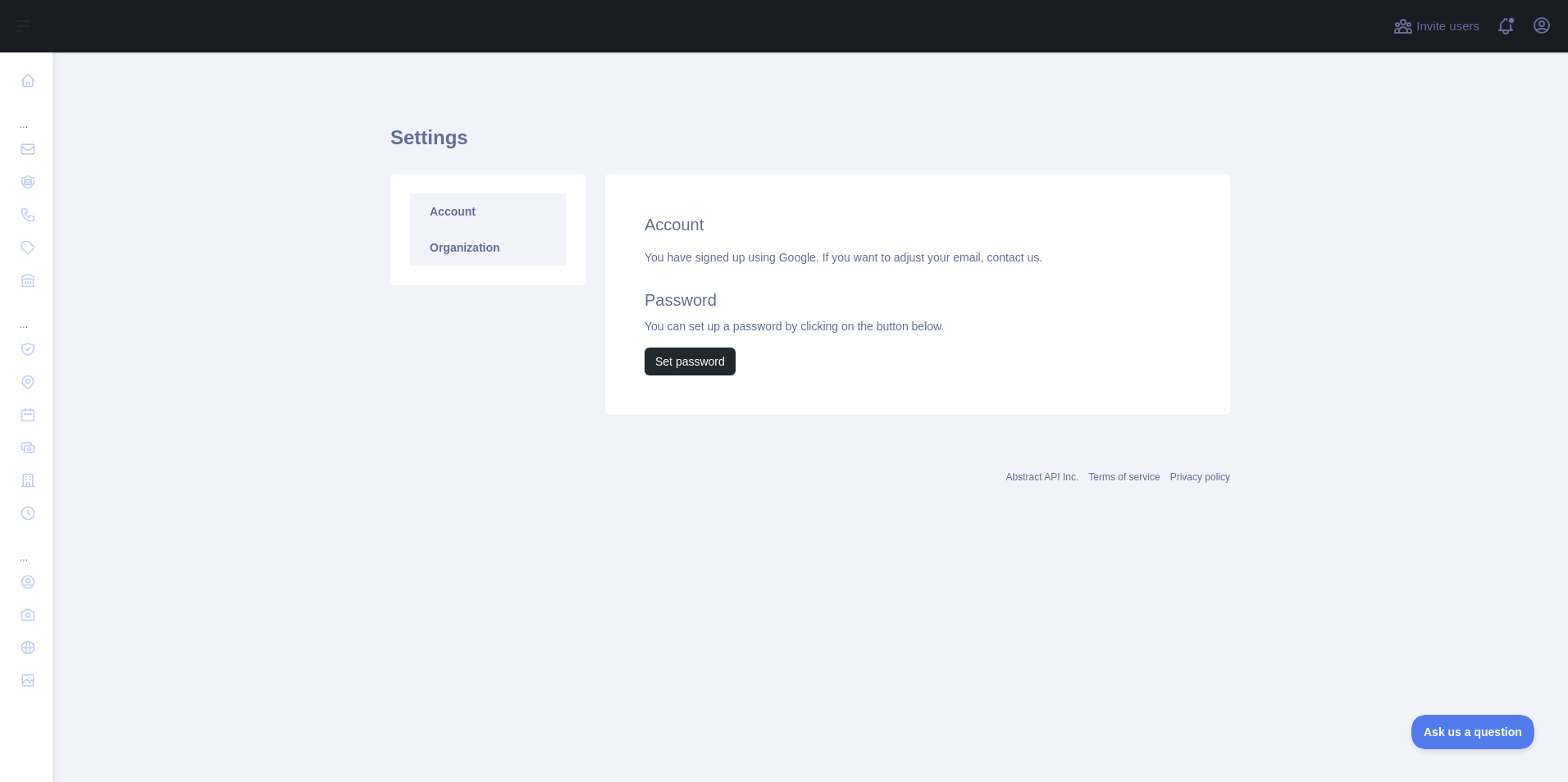
drag, startPoint x: 471, startPoint y: 231, endPoint x: 461, endPoint y: 220, distance: 14.9
click at [470, 231] on link "Organization" at bounding box center [488, 248] width 156 height 36
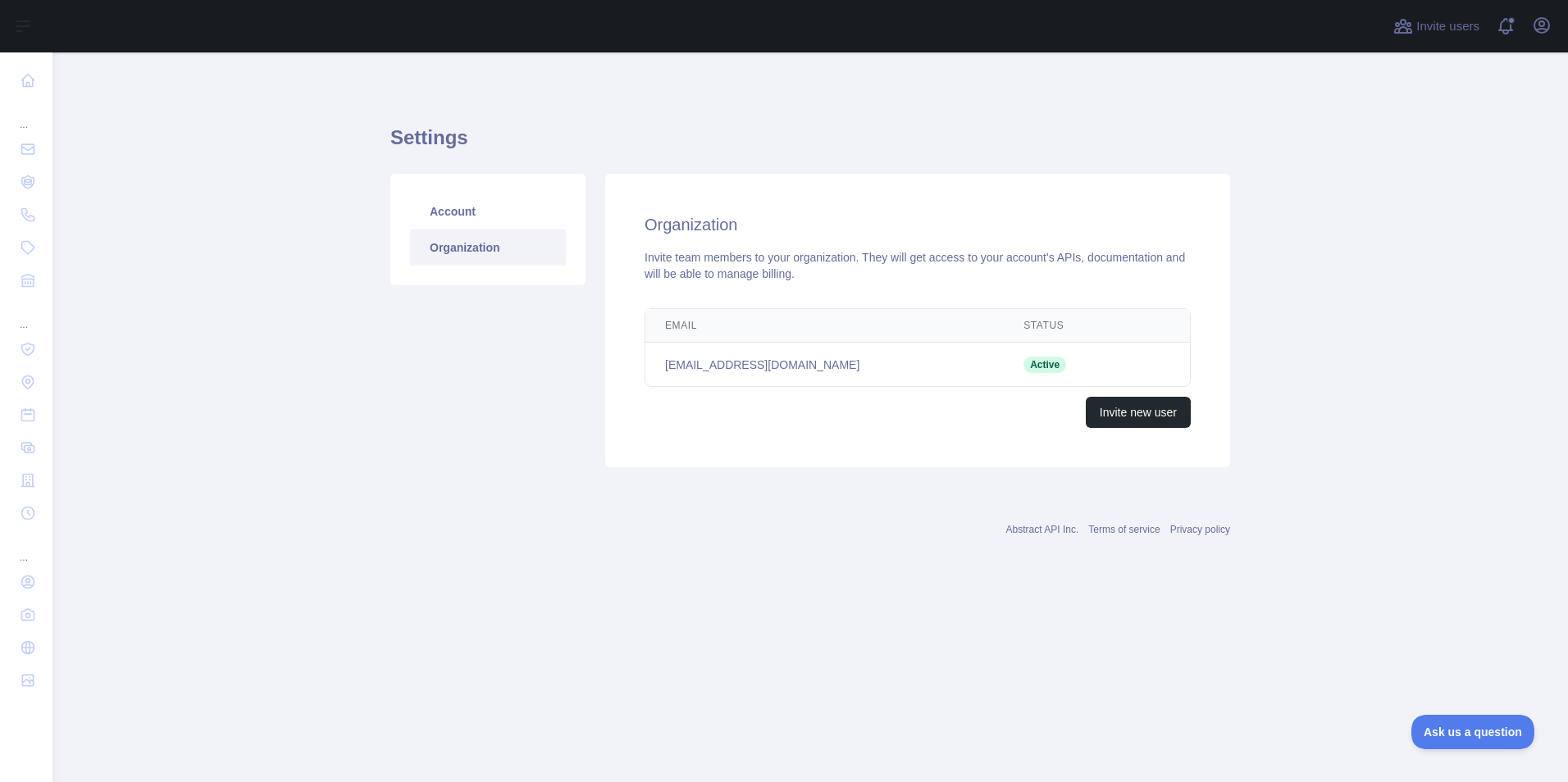
click at [461, 252] on link "Organization" at bounding box center [488, 248] width 156 height 36
click at [466, 250] on link "Organization" at bounding box center [488, 248] width 156 height 36
click at [462, 219] on link "Account" at bounding box center [488, 211] width 156 height 36
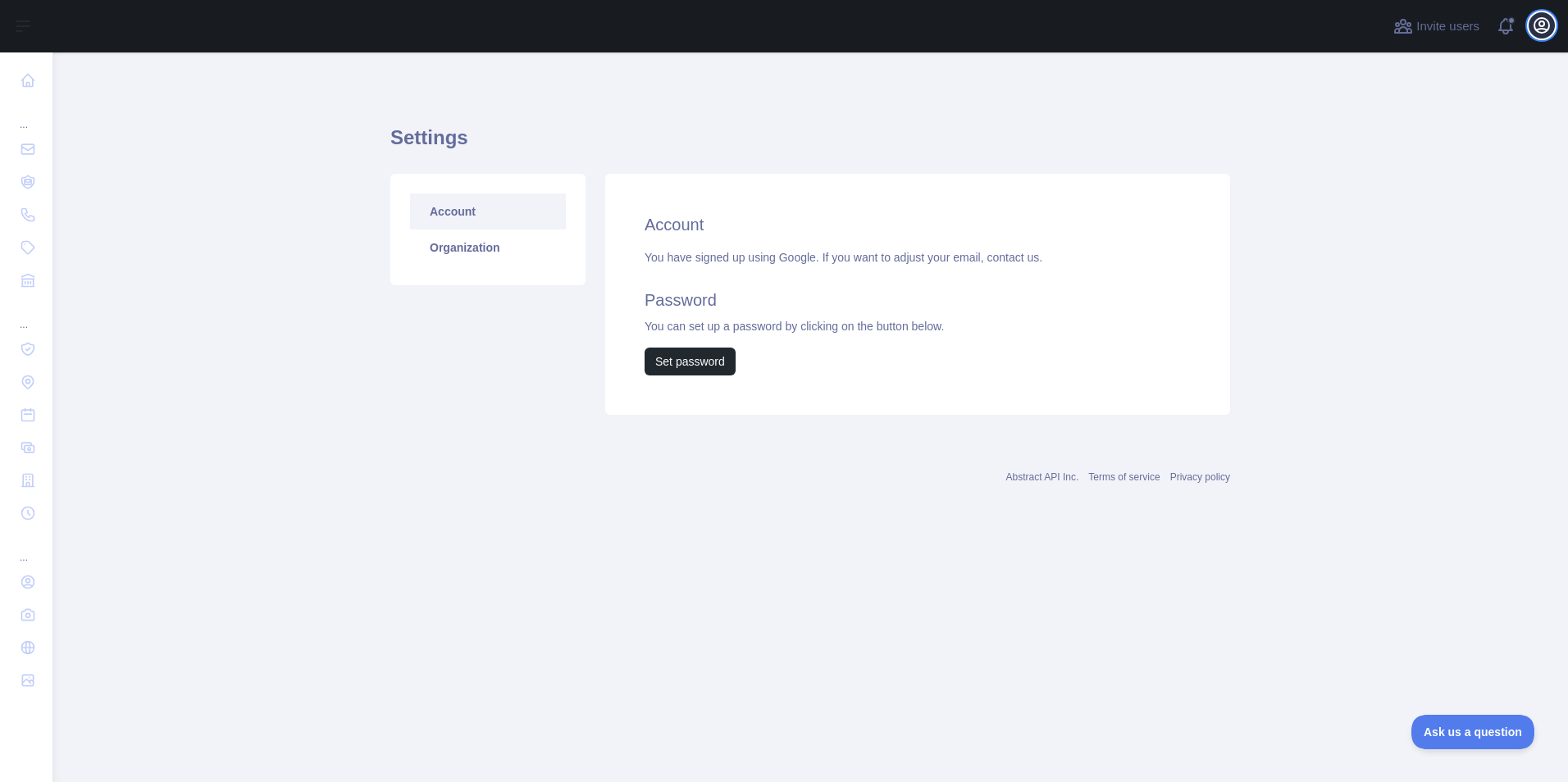
click at [1551, 23] on icon "button" at bounding box center [1542, 25] width 20 height 20
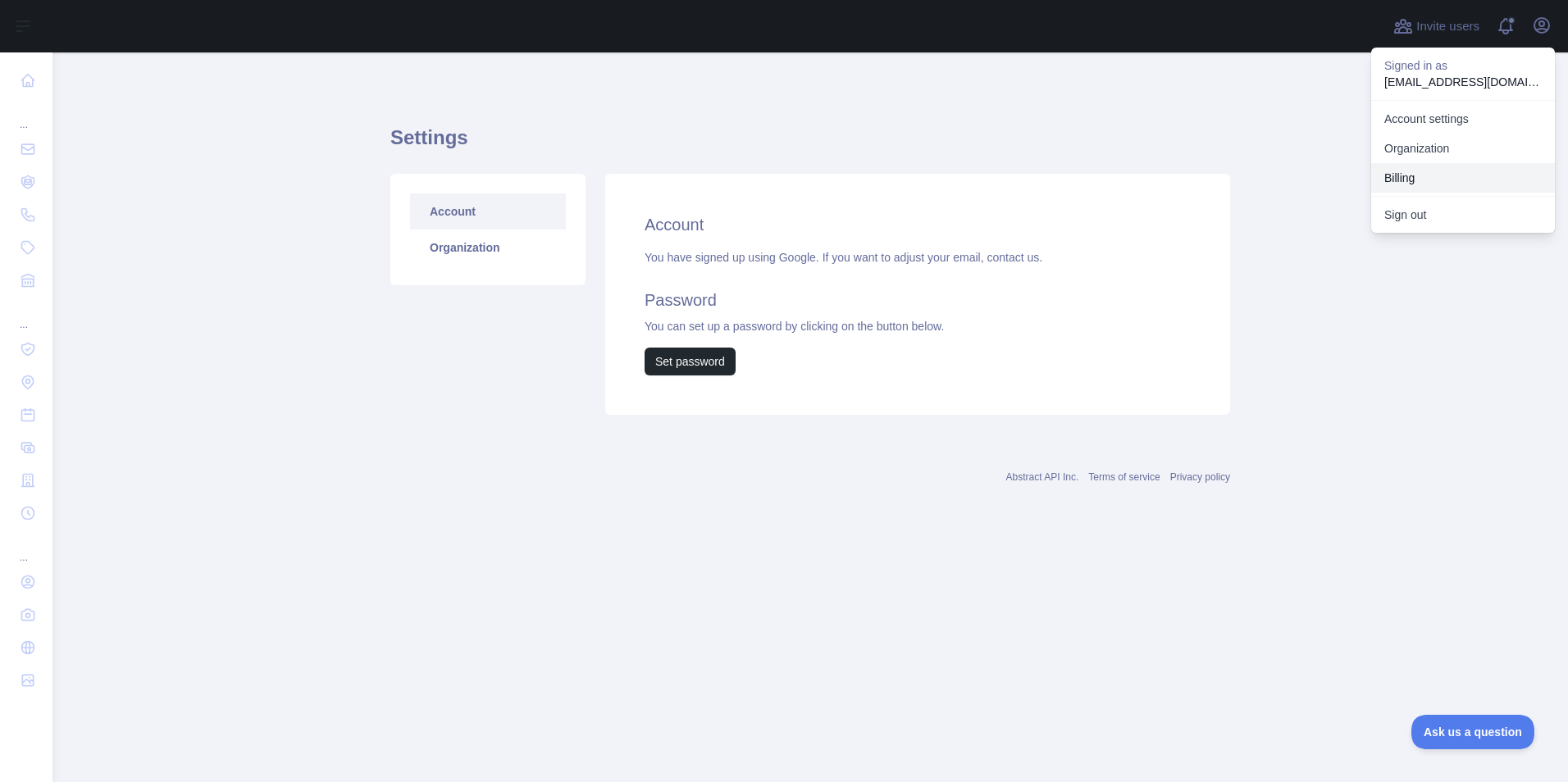
click at [1430, 172] on button "Billing" at bounding box center [1464, 177] width 184 height 29
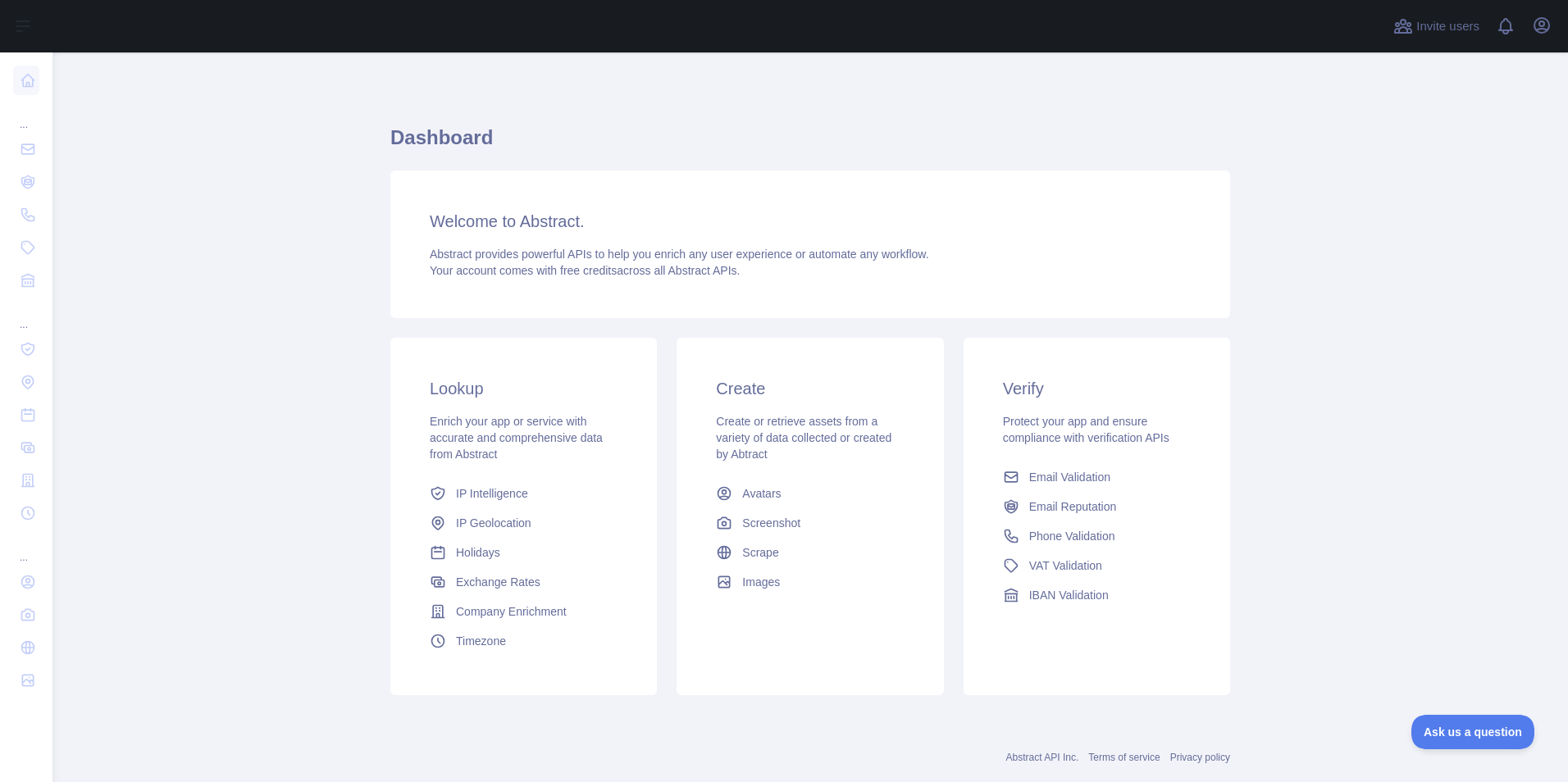
click at [546, 193] on div "Welcome to Abstract. Abstract provides powerful APIs to help you enrich any use…" at bounding box center [810, 244] width 840 height 147
click at [537, 503] on link "IP Intelligence" at bounding box center [523, 493] width 201 height 29
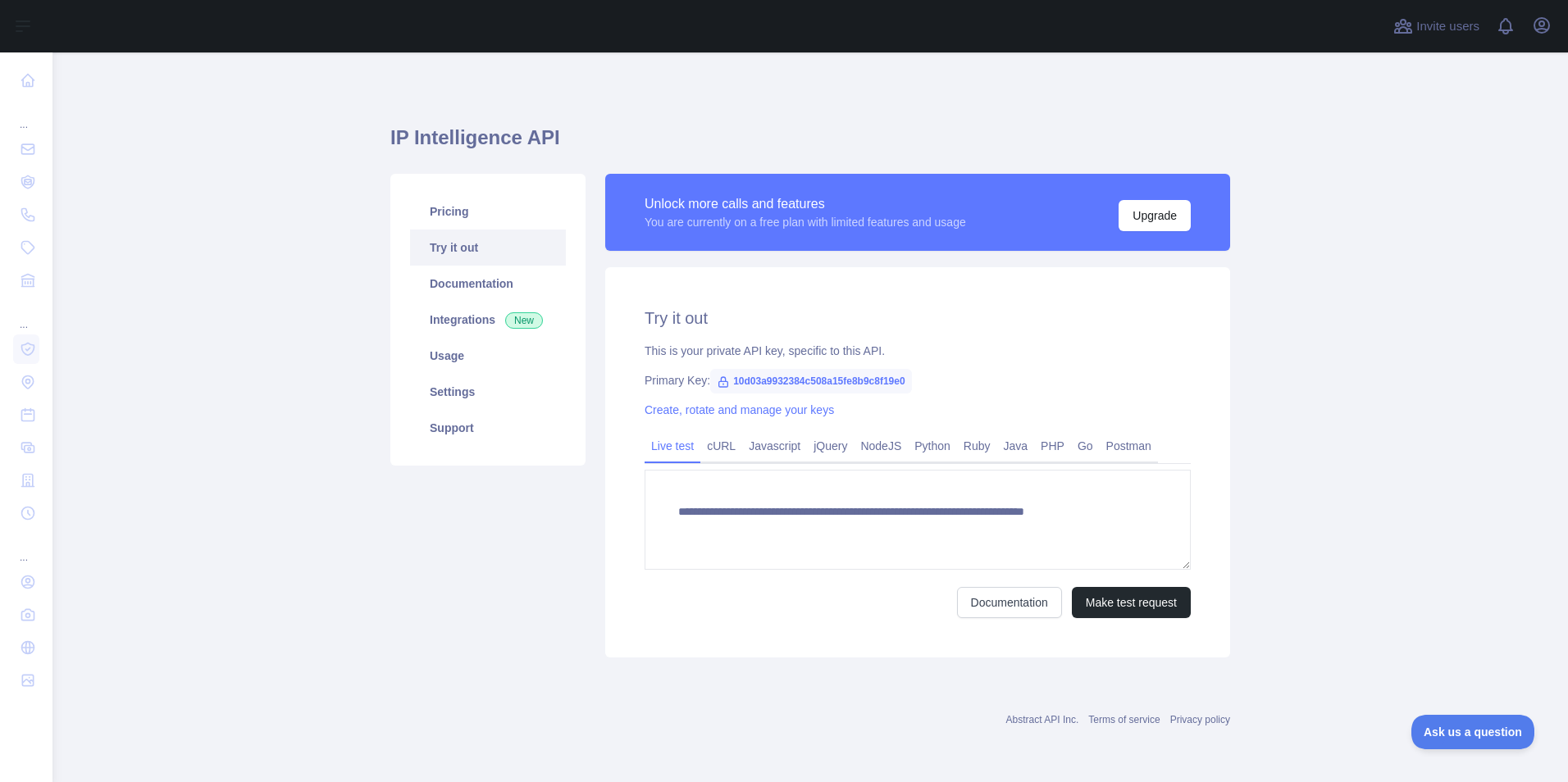
type textarea "**********"
click at [490, 312] on link "Integrations New" at bounding box center [488, 320] width 156 height 36
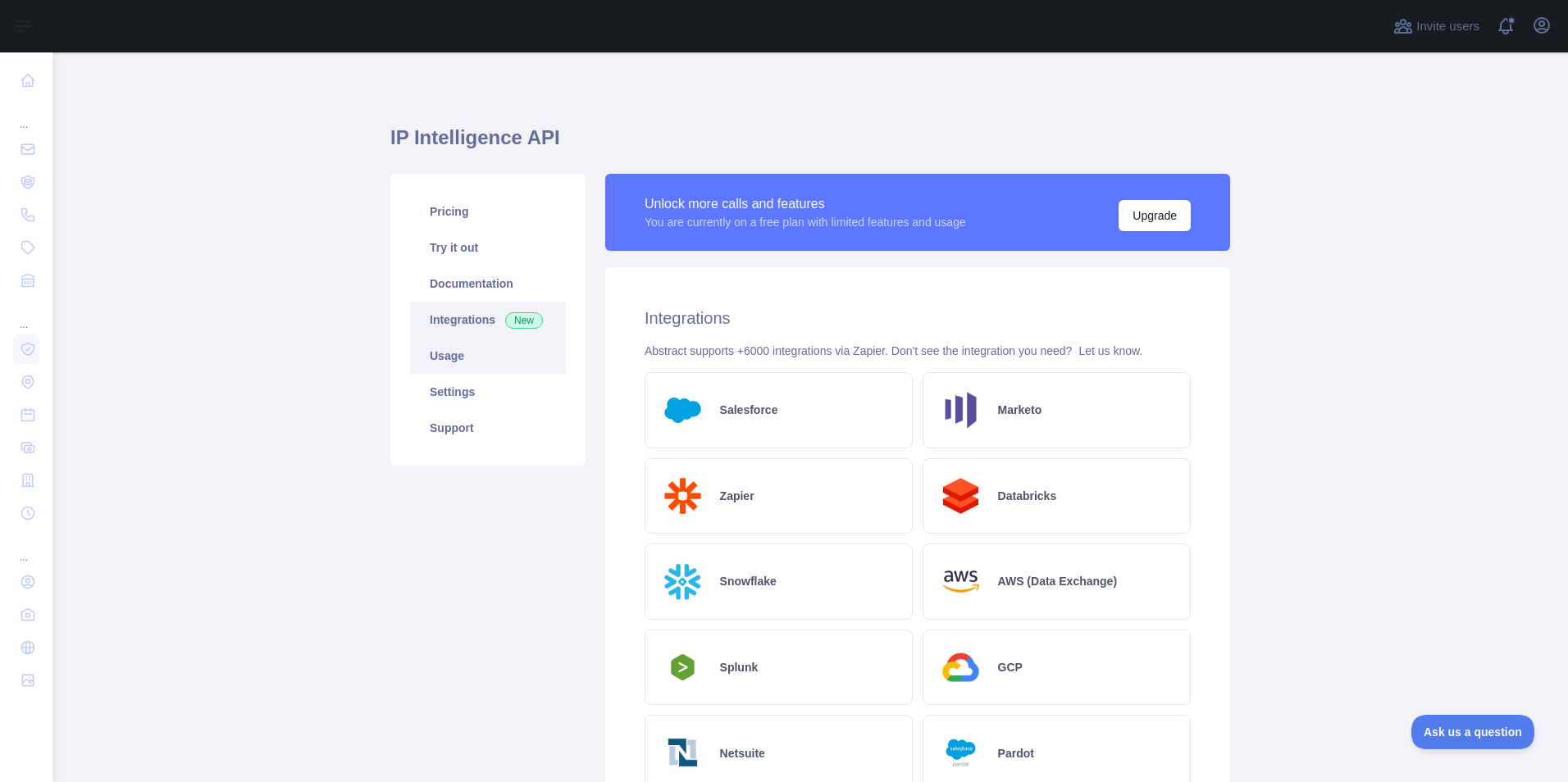
click at [461, 363] on link "Usage" at bounding box center [488, 355] width 156 height 36
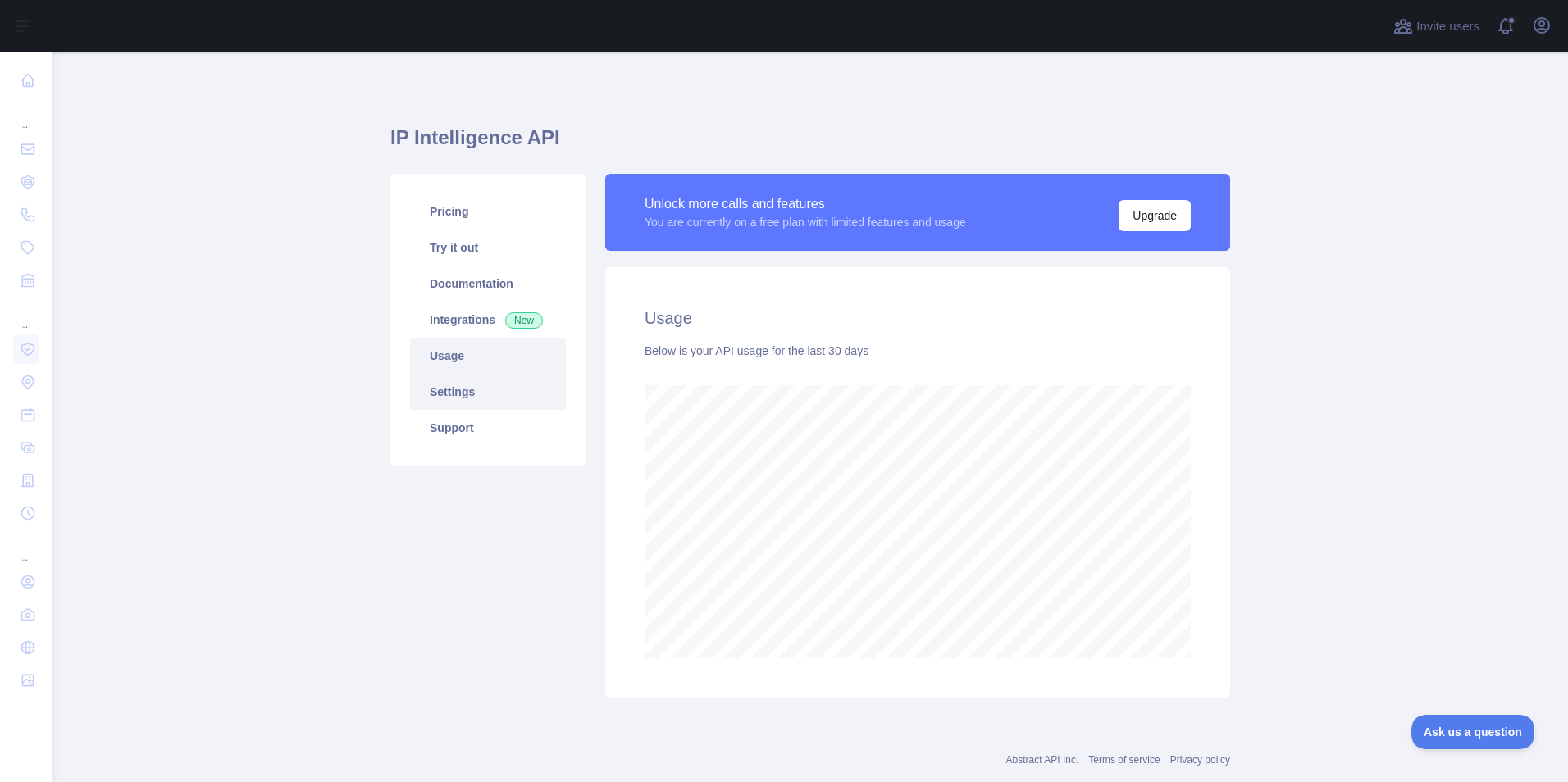
scroll to position [729, 1503]
click at [845, 213] on div "Unlock more calls and features" at bounding box center [806, 203] width 322 height 20
click at [808, 215] on div "You are currently on a free plan with limited features and usage" at bounding box center [806, 221] width 322 height 16
click at [861, 224] on div "You are currently on a free plan with limited features and usage" at bounding box center [806, 221] width 322 height 16
click at [862, 224] on div "You are currently on a free plan with limited features and usage" at bounding box center [806, 221] width 322 height 16
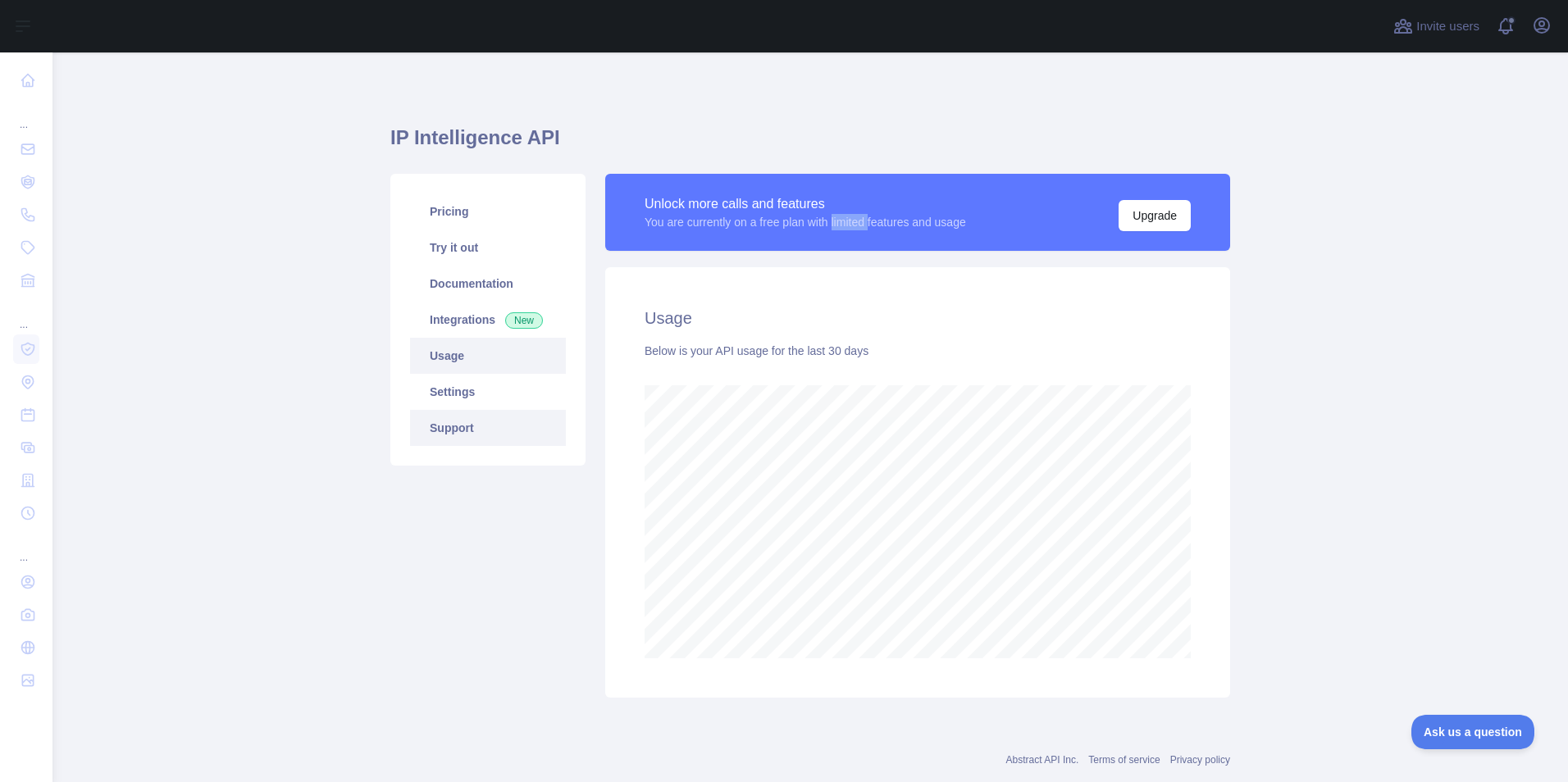
click at [460, 444] on link "Support" at bounding box center [488, 428] width 156 height 36
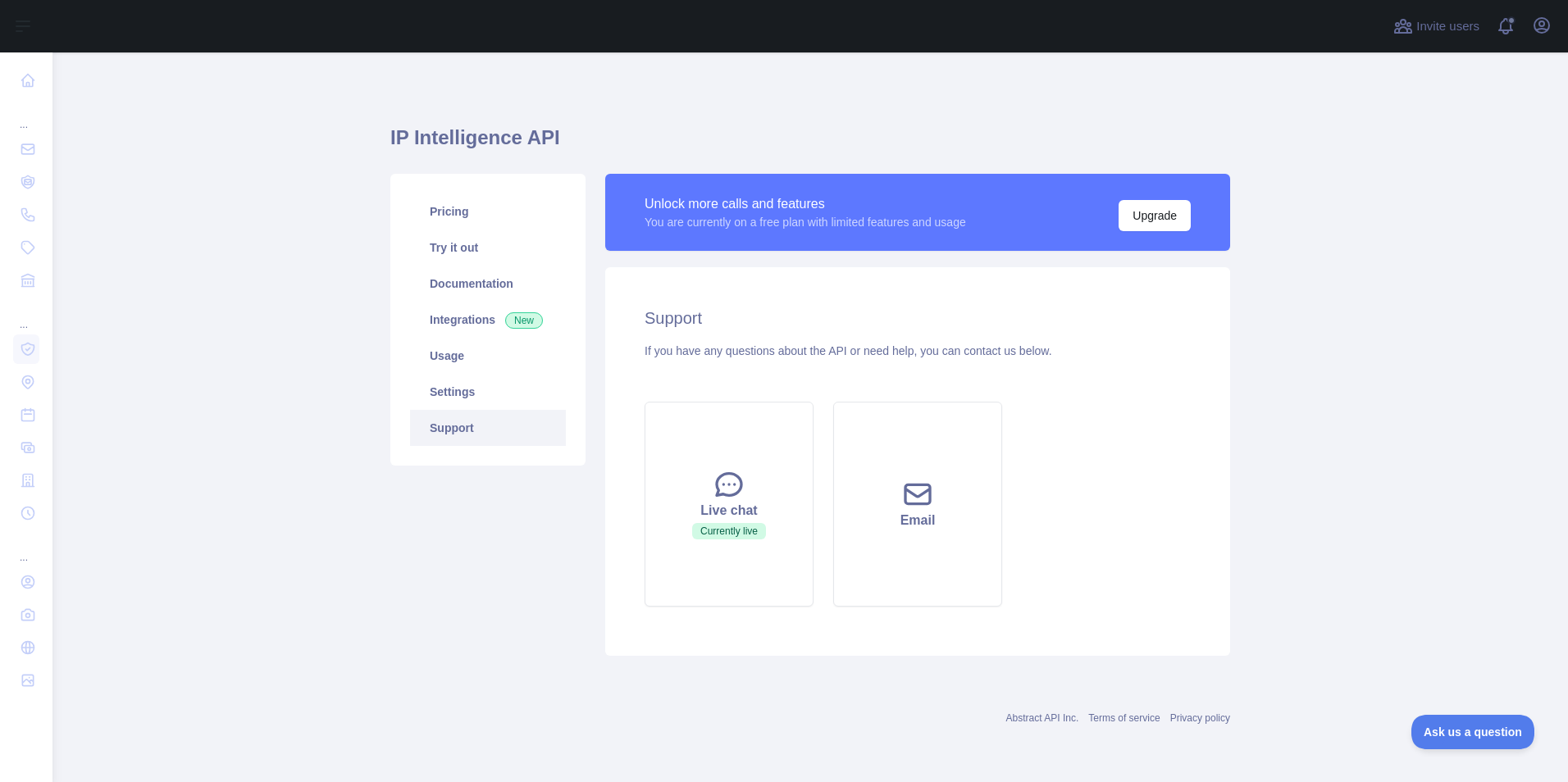
click at [1553, 742] on main "IP Intelligence API Pricing Try it out Documentation Integrations New Usage Set…" at bounding box center [810, 417] width 1515 height 729
click at [1474, 731] on span "Ask us a question" at bounding box center [1465, 729] width 123 height 11
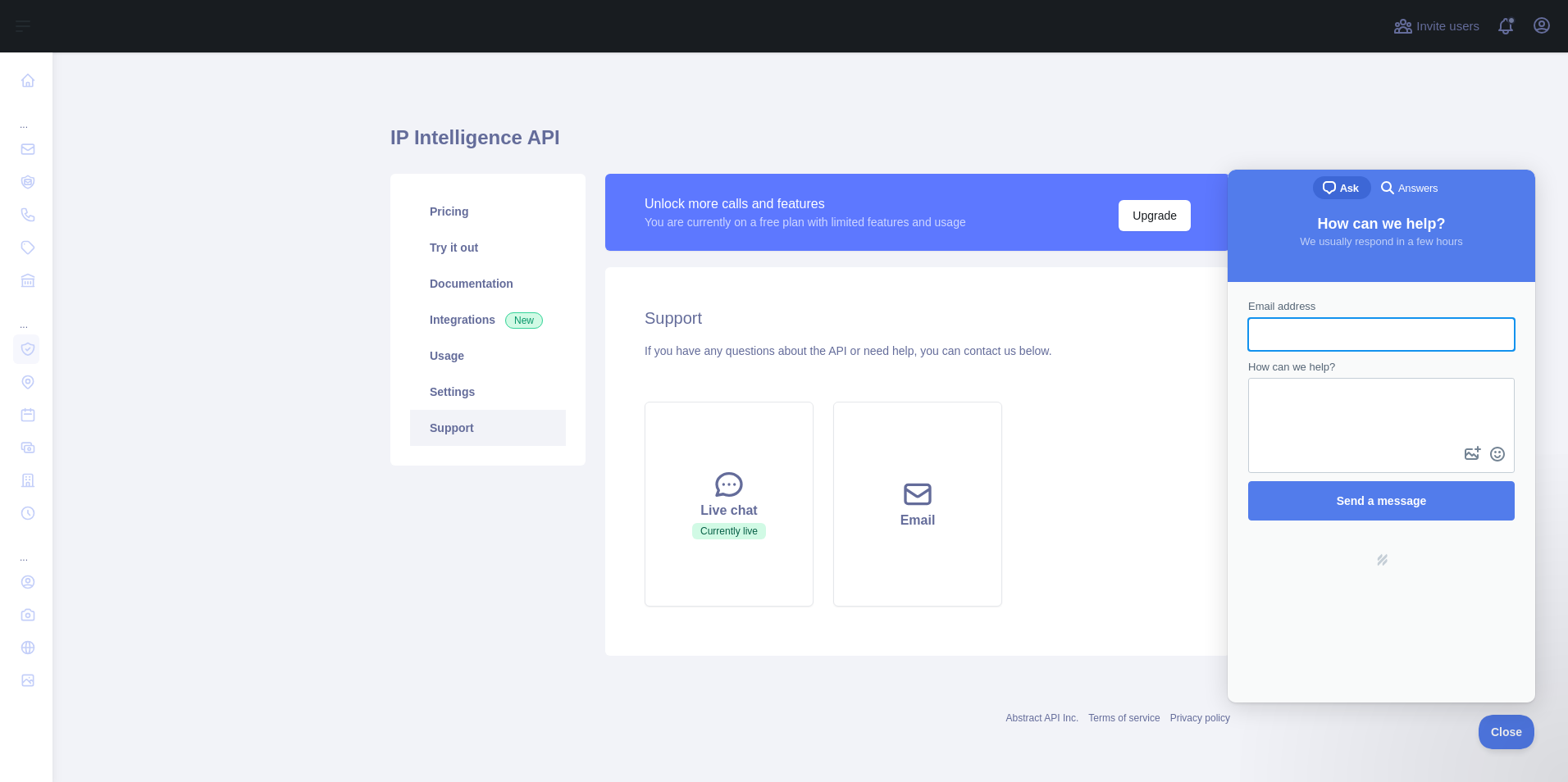
click at [1412, 189] on span "Answers" at bounding box center [1418, 188] width 39 height 16
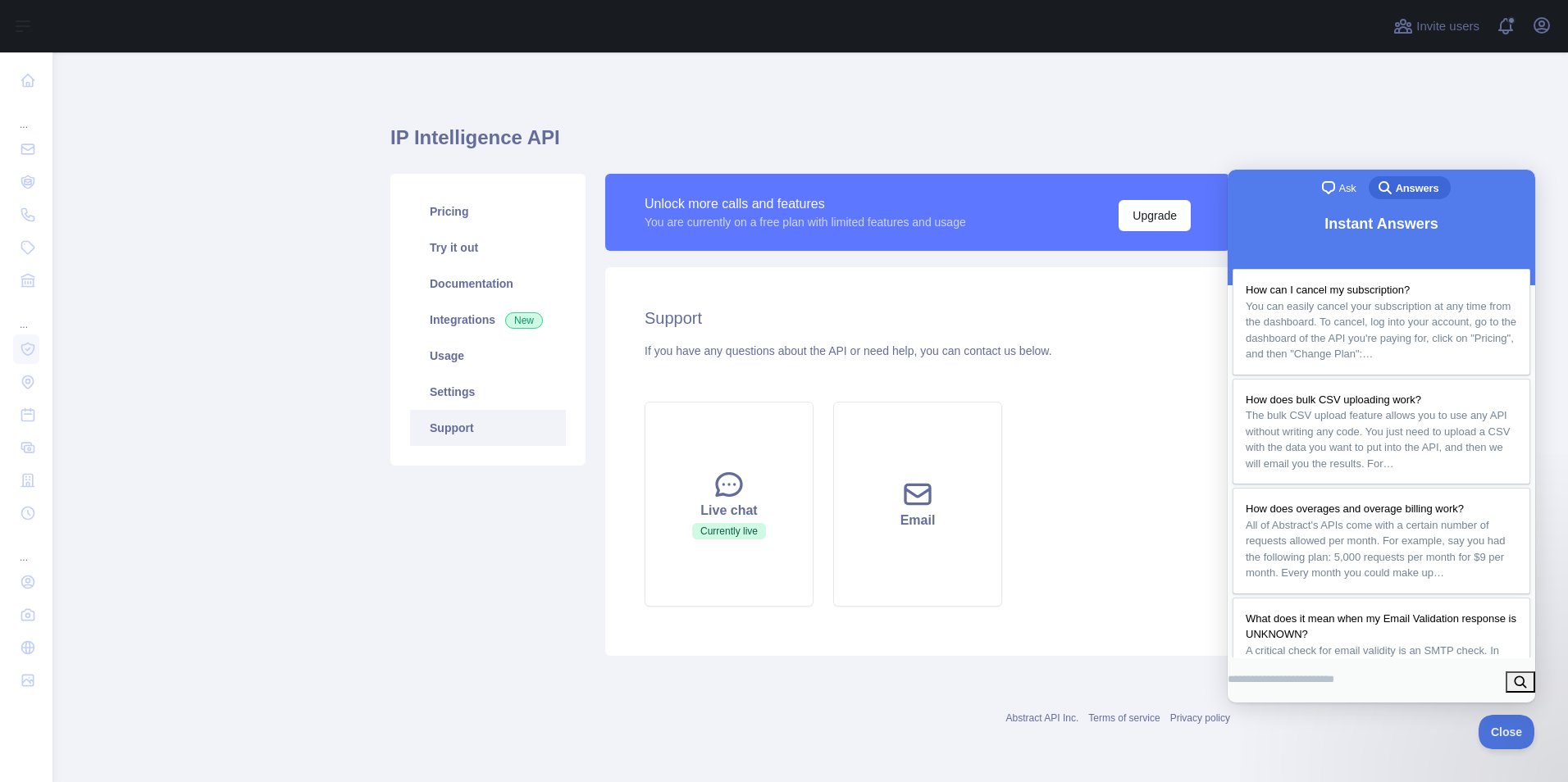
click at [1297, 676] on input "Search Doc articles" at bounding box center [1281, 679] width 107 height 29
type input "**********"
click button "search" at bounding box center [1520, 682] width 29 height 22
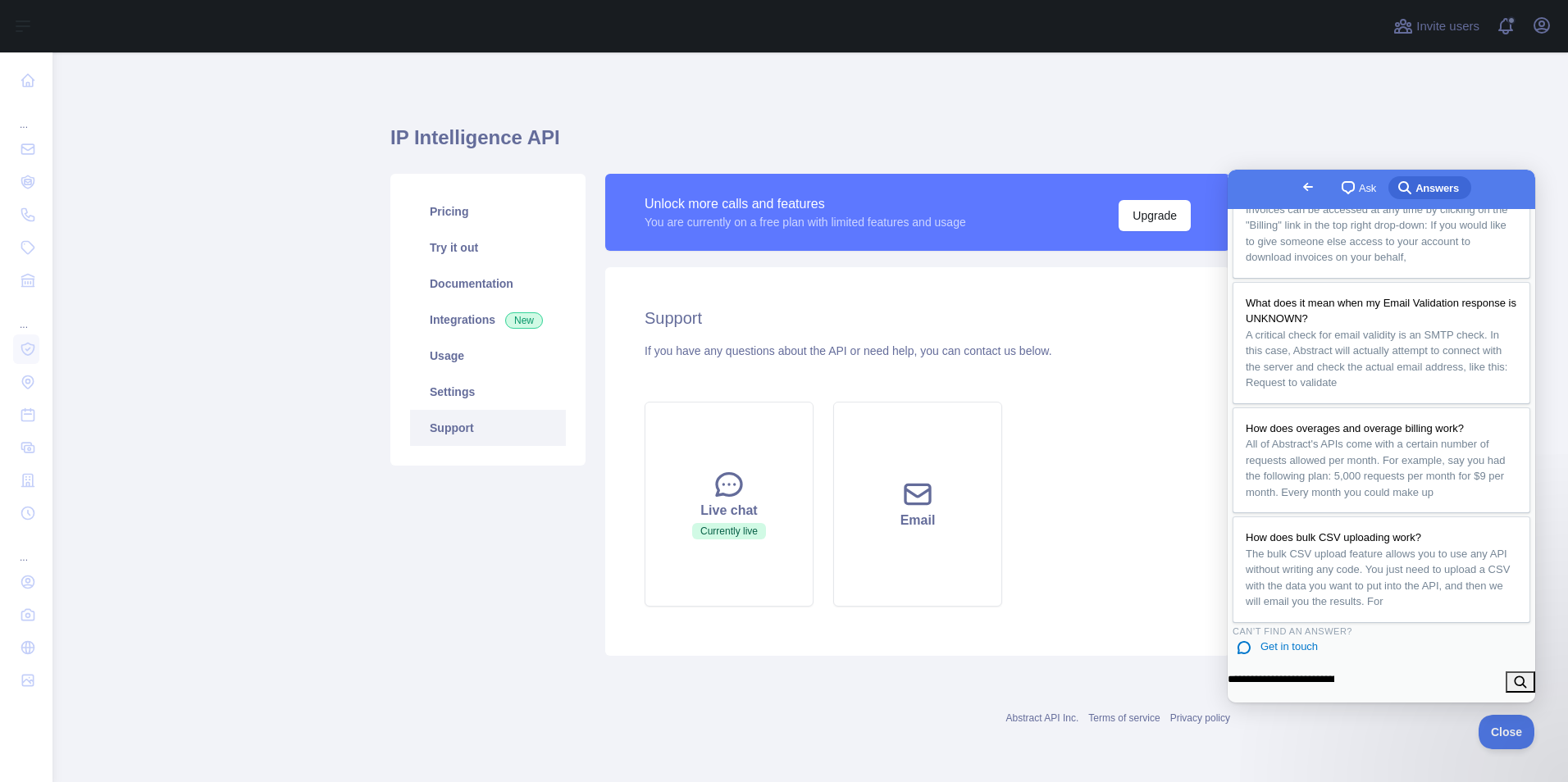
scroll to position [365, 0]
click at [1334, 688] on input "**********" at bounding box center [1281, 679] width 107 height 29
click at [1514, 683] on button "search" at bounding box center [1520, 682] width 29 height 22
drag, startPoint x: 1461, startPoint y: 677, endPoint x: 1168, endPoint y: 684, distance: 293.1
click at [1228, 684] on html "**********" at bounding box center [1381, 436] width 308 height 534
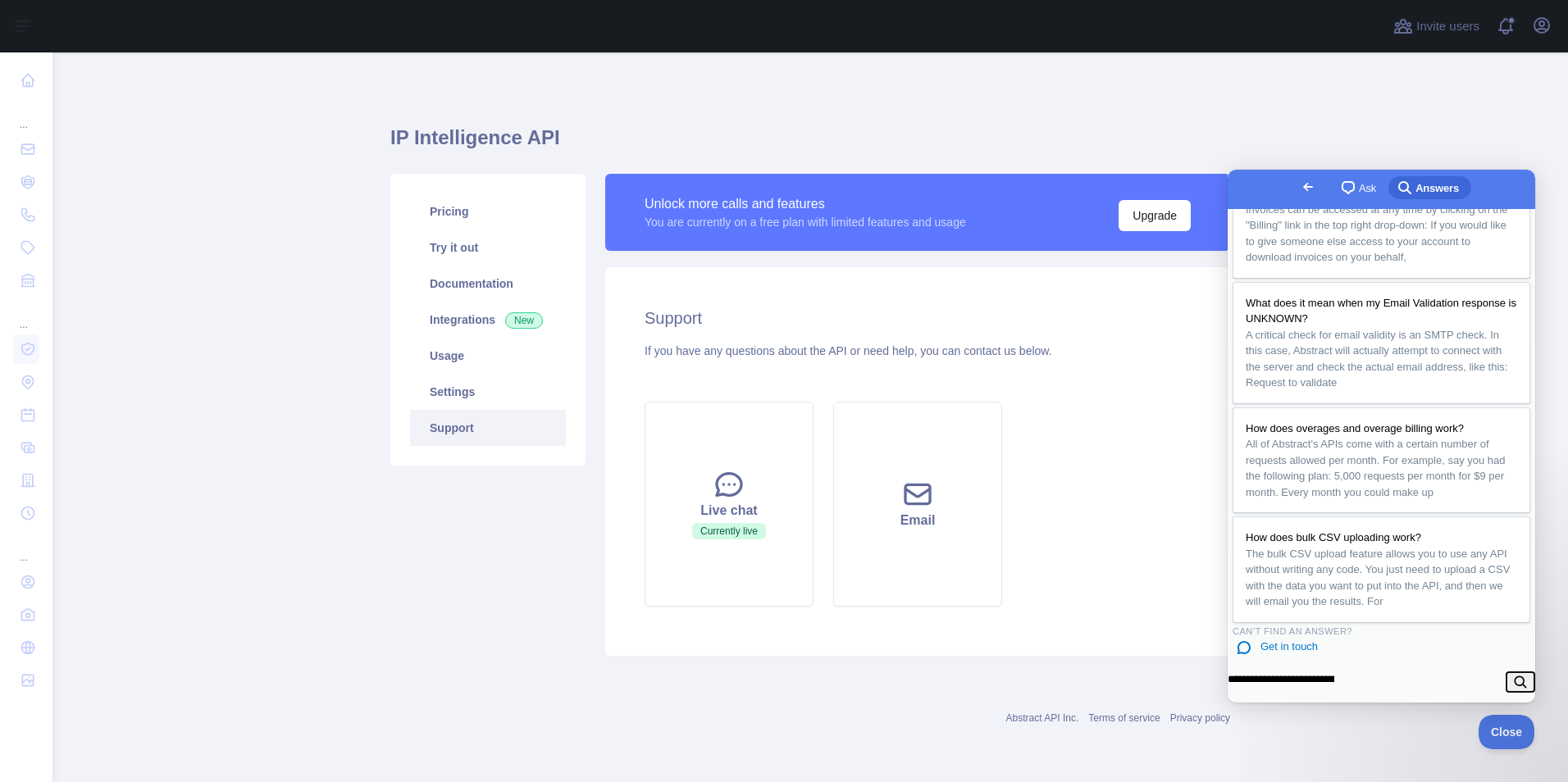
click at [1515, 675] on button "search" at bounding box center [1520, 682] width 29 height 22
click at [1516, 684] on button "search" at bounding box center [1520, 682] width 29 height 22
click at [1294, 640] on span "Get in touch" at bounding box center [1289, 646] width 57 height 12
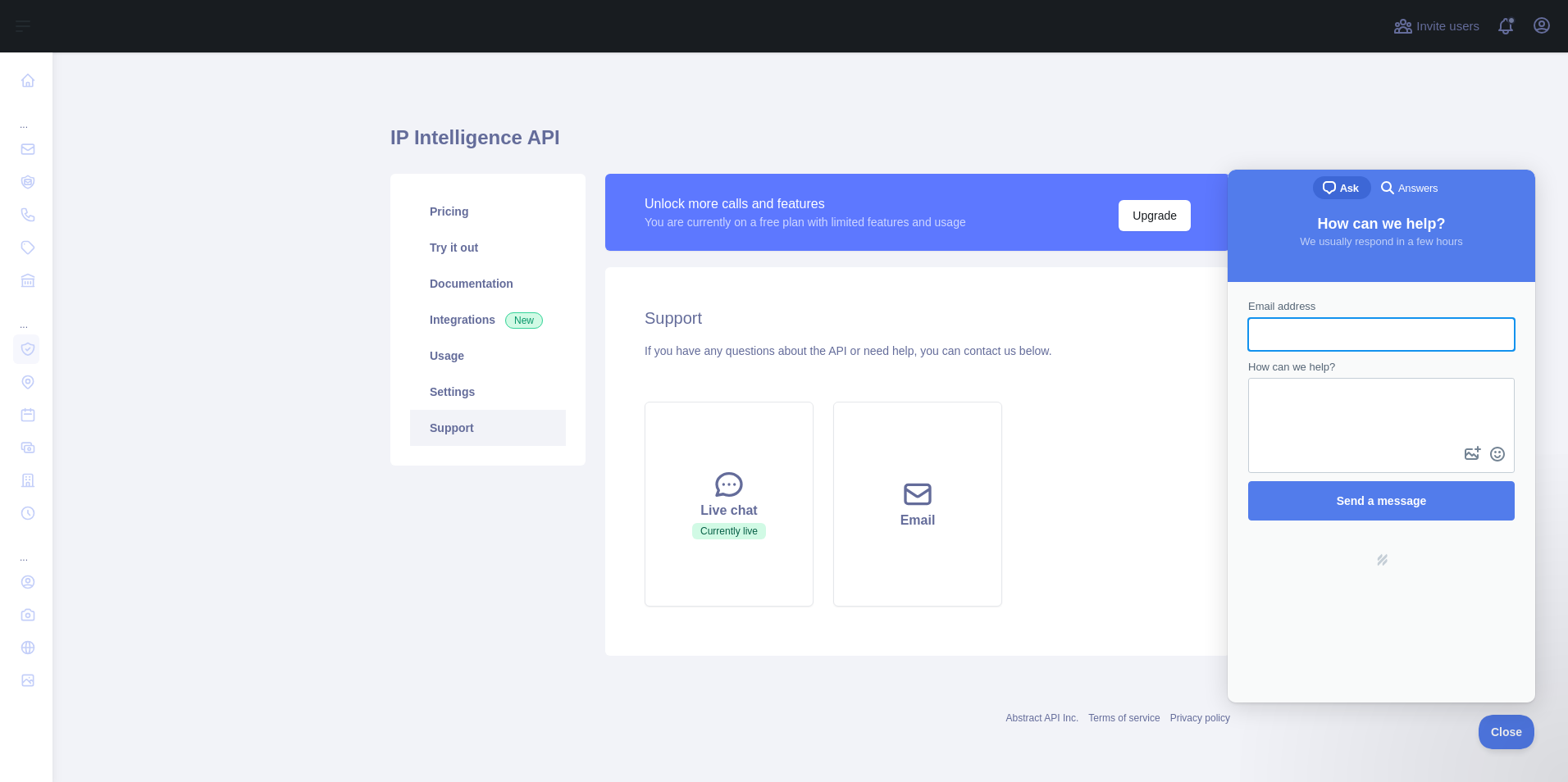
scroll to position [0, 0]
click at [1405, 190] on span "Answers" at bounding box center [1418, 188] width 39 height 16
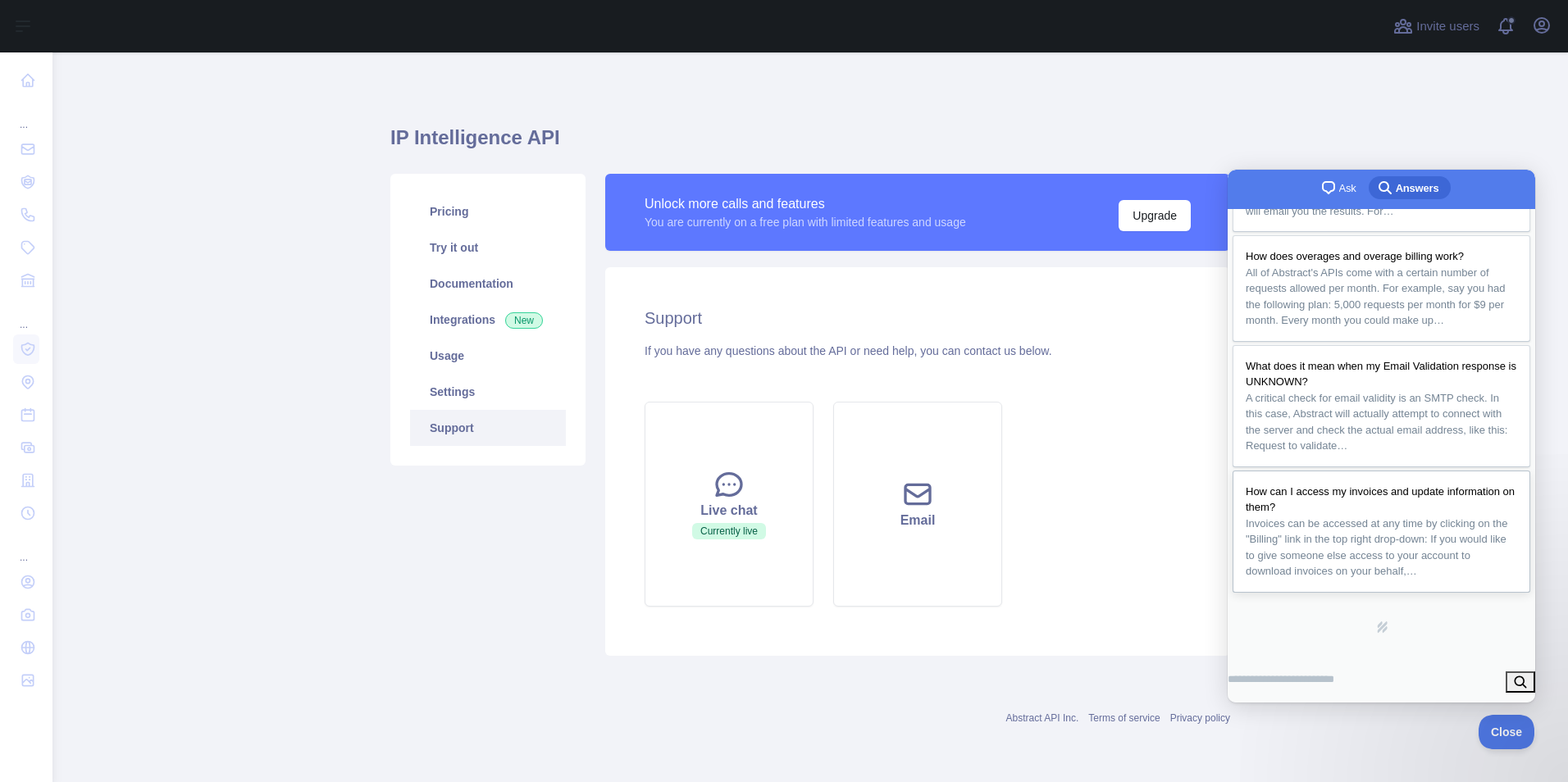
scroll to position [363, 0]
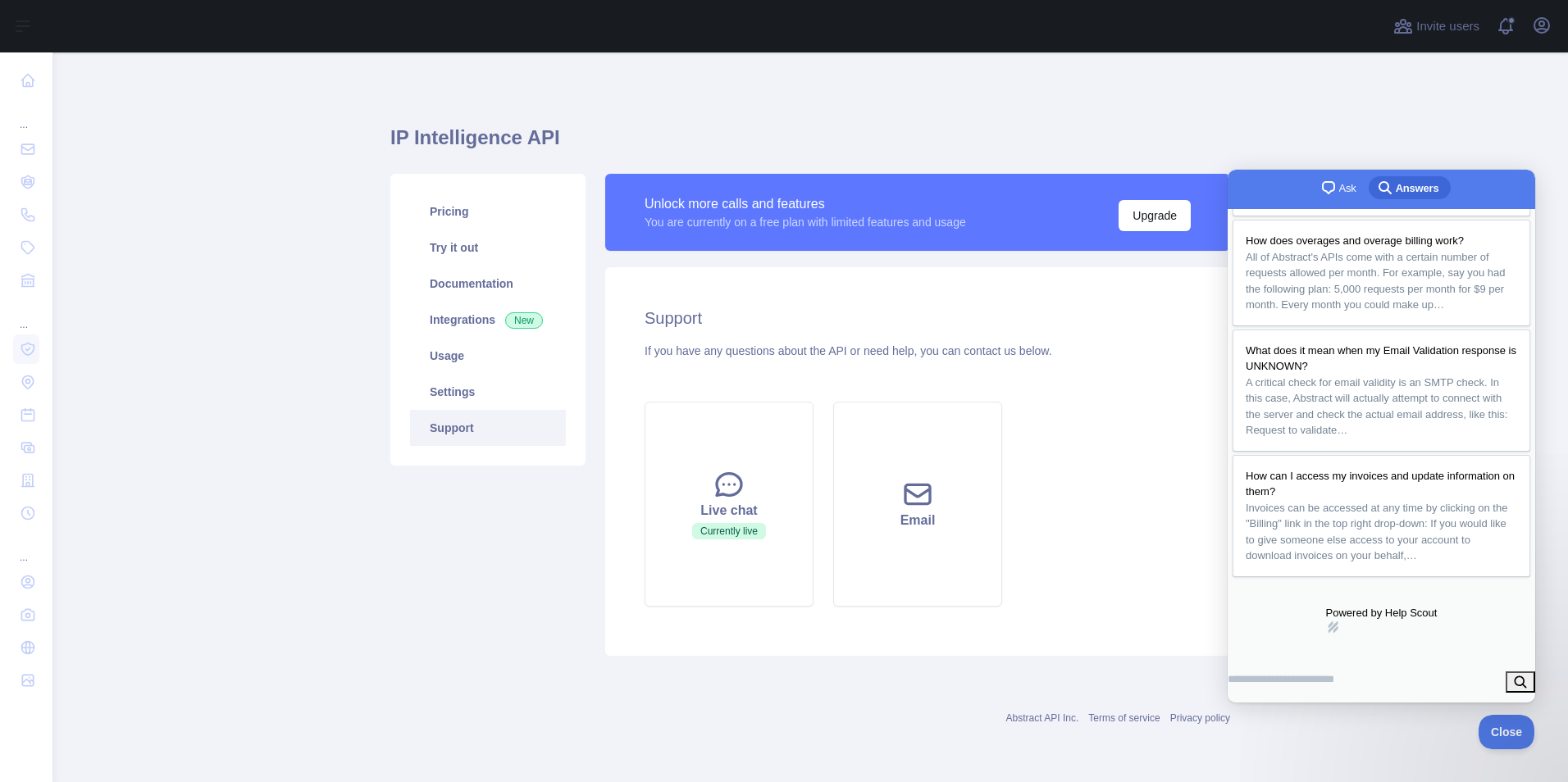
click at [1379, 624] on link "hs-logo" at bounding box center [1381, 627] width 112 height 13
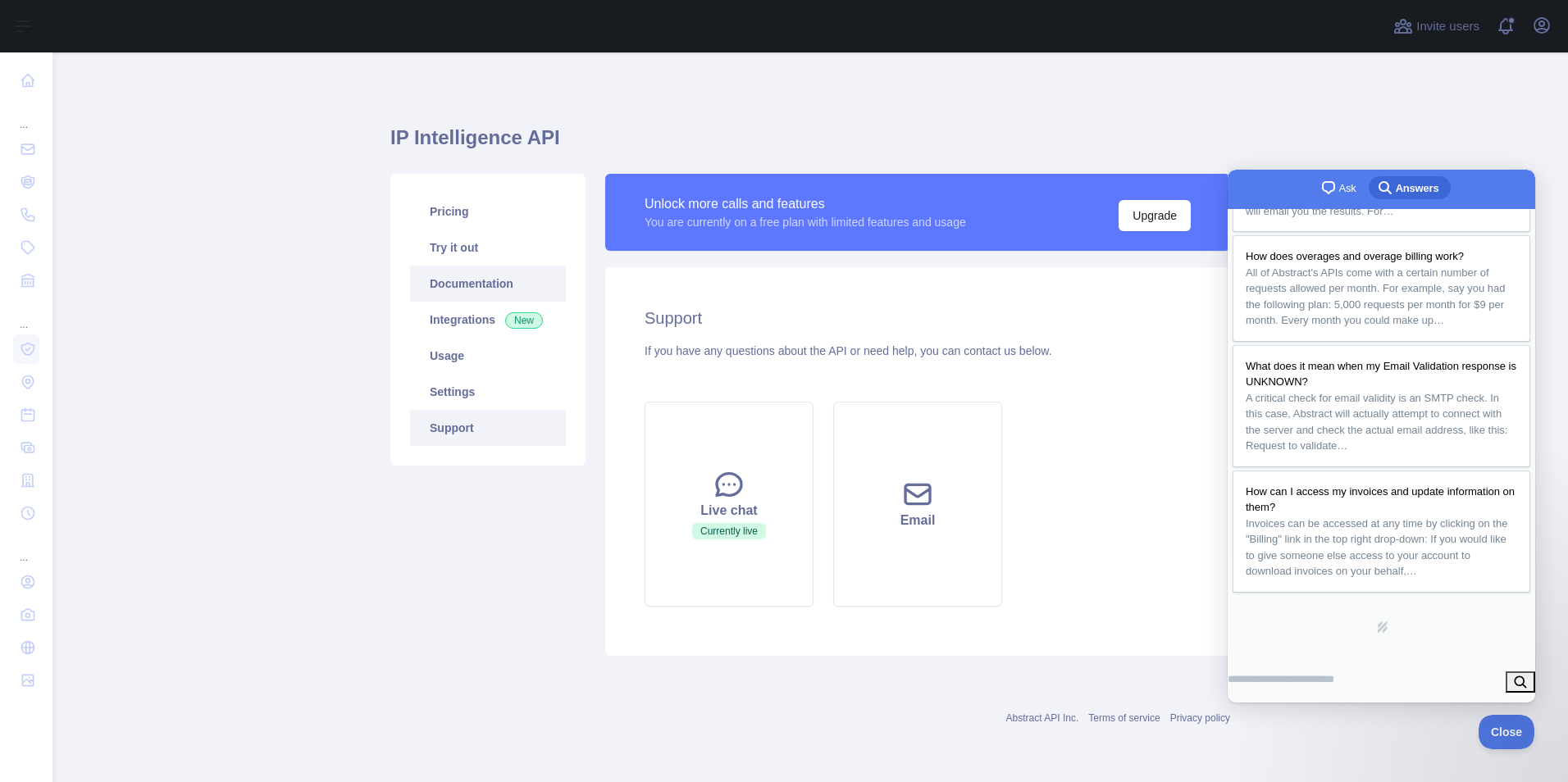
click at [472, 288] on link "Documentation" at bounding box center [488, 283] width 156 height 36
click at [490, 245] on link "Try it out" at bounding box center [488, 248] width 156 height 36
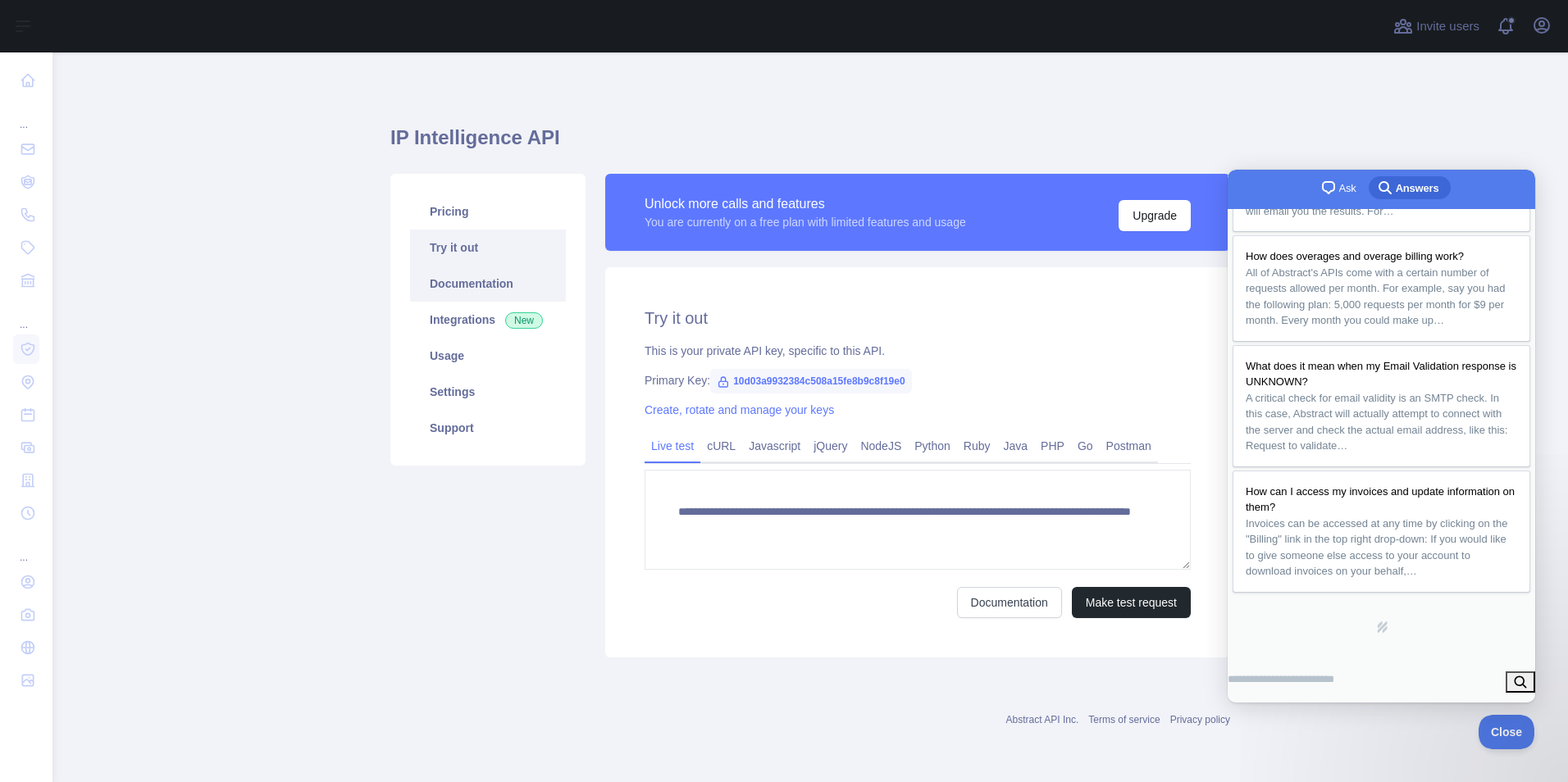
click at [461, 285] on link "Documentation" at bounding box center [488, 283] width 156 height 36
click at [746, 409] on link "Create, rotate and manage your keys" at bounding box center [740, 410] width 189 height 13
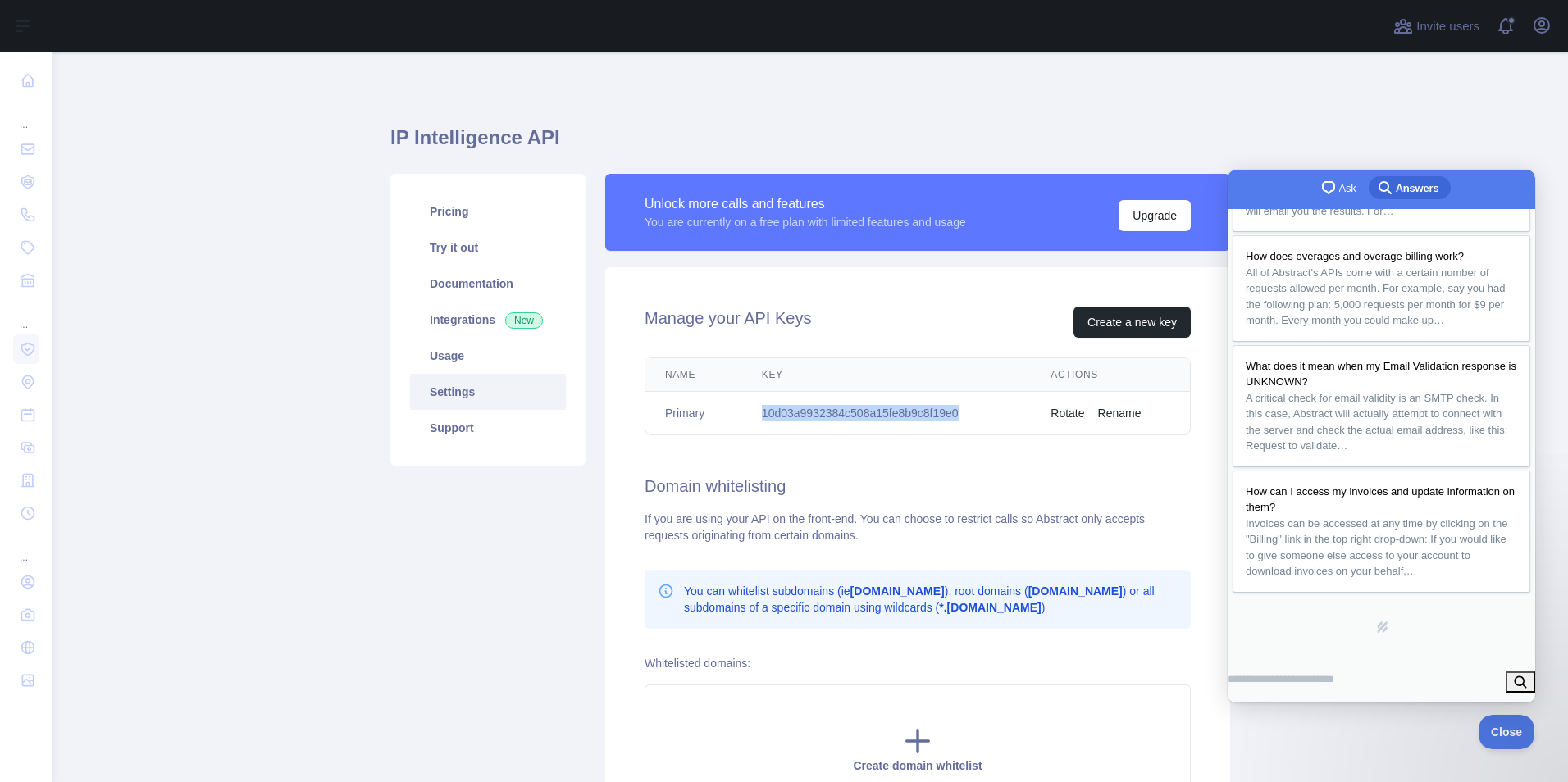
drag, startPoint x: 993, startPoint y: 415, endPoint x: 719, endPoint y: 408, distance: 274.1
click at [719, 408] on tr "Primary 10d03a9932384c508a15fe8b9c8f19e0 Rotate Rename" at bounding box center [917, 414] width 545 height 43
copy tr "10d03a9932384c508a15fe8b9c8f19e0"
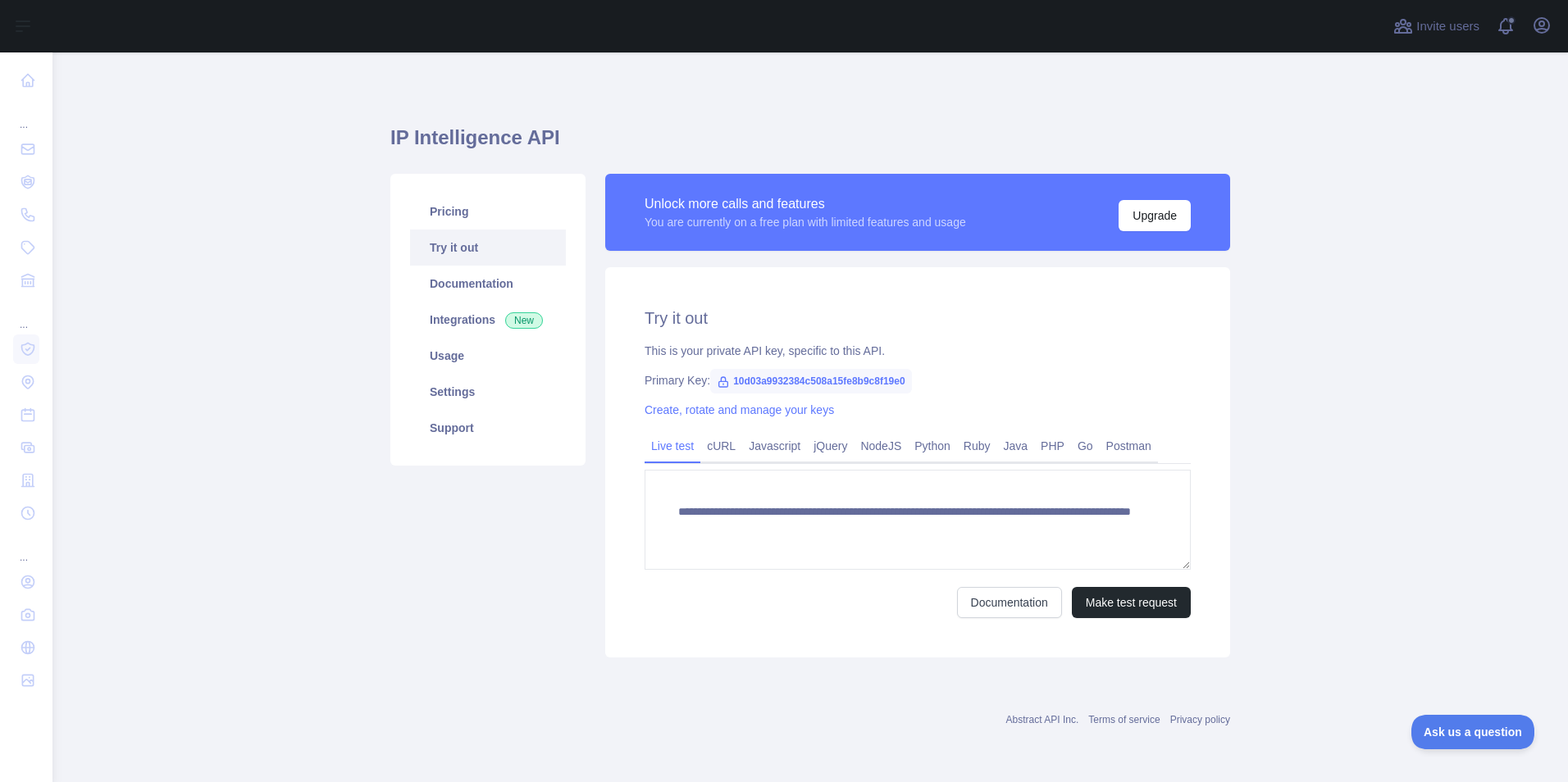
click at [849, 429] on div "**********" at bounding box center [918, 462] width 626 height 390
click at [847, 444] on link "jQuery" at bounding box center [831, 446] width 47 height 26
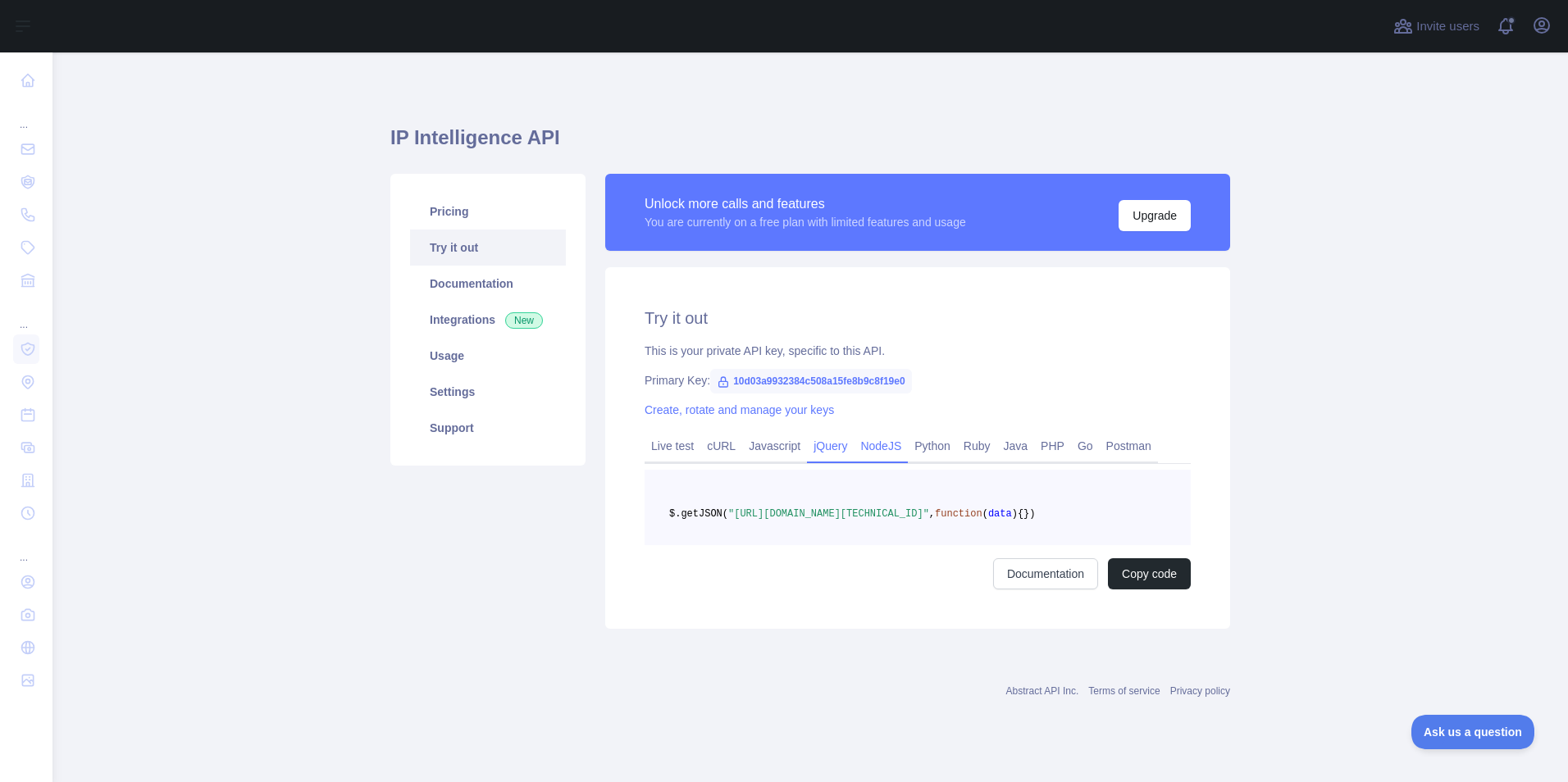
click at [882, 444] on link "NodeJS" at bounding box center [882, 446] width 54 height 26
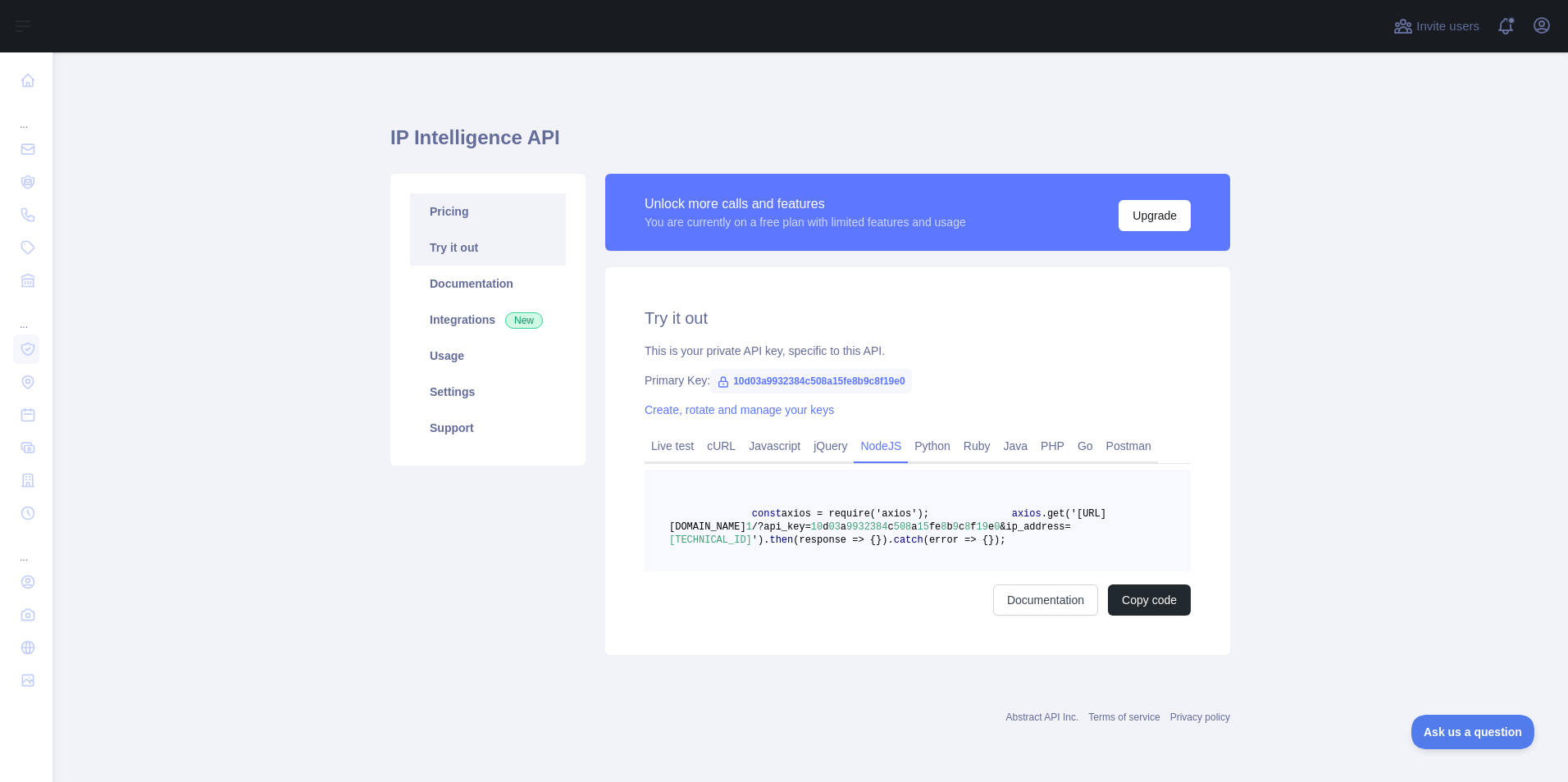
click at [448, 219] on link "Pricing" at bounding box center [488, 211] width 156 height 36
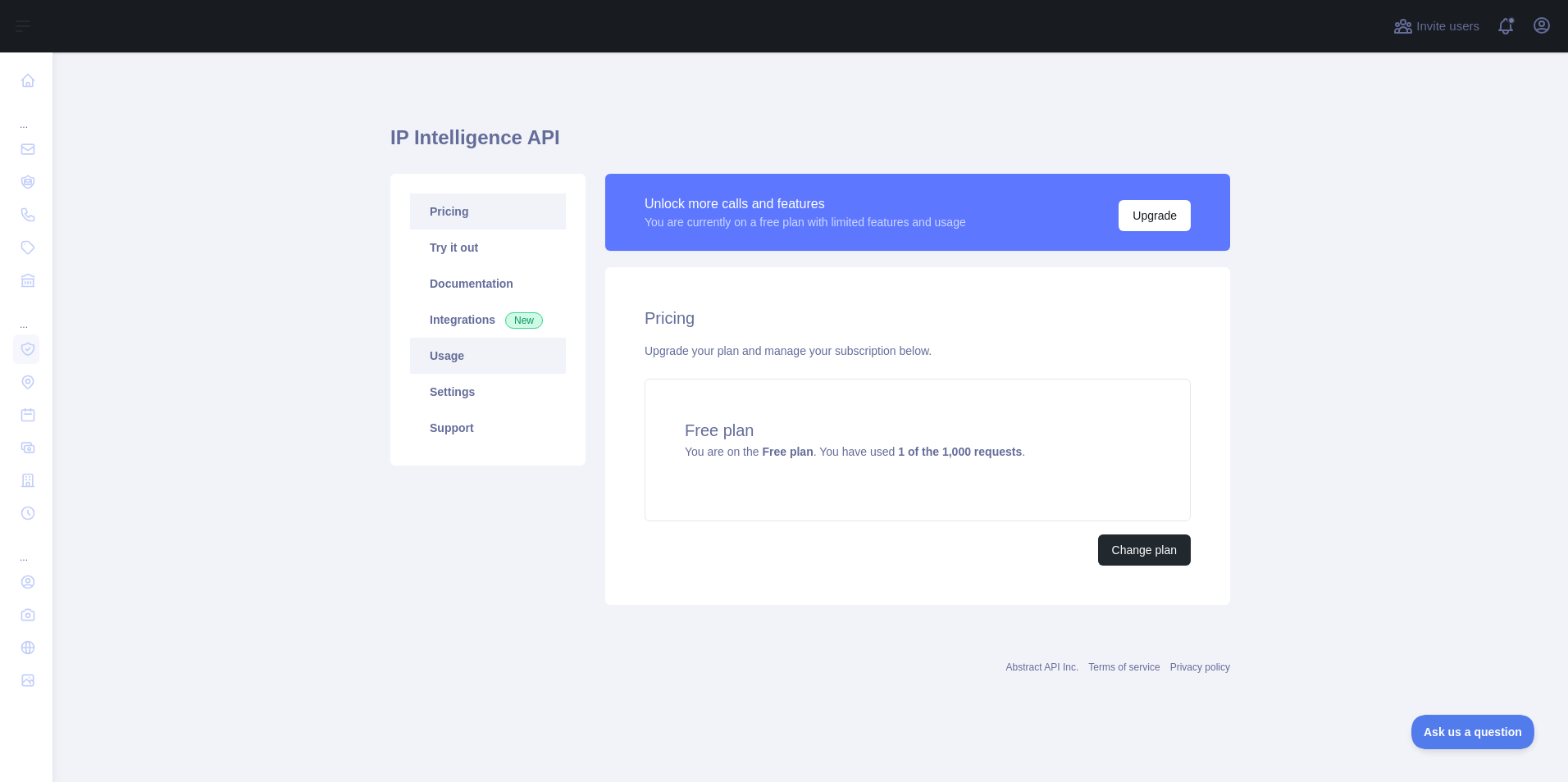
click at [444, 341] on link "Usage" at bounding box center [488, 355] width 156 height 36
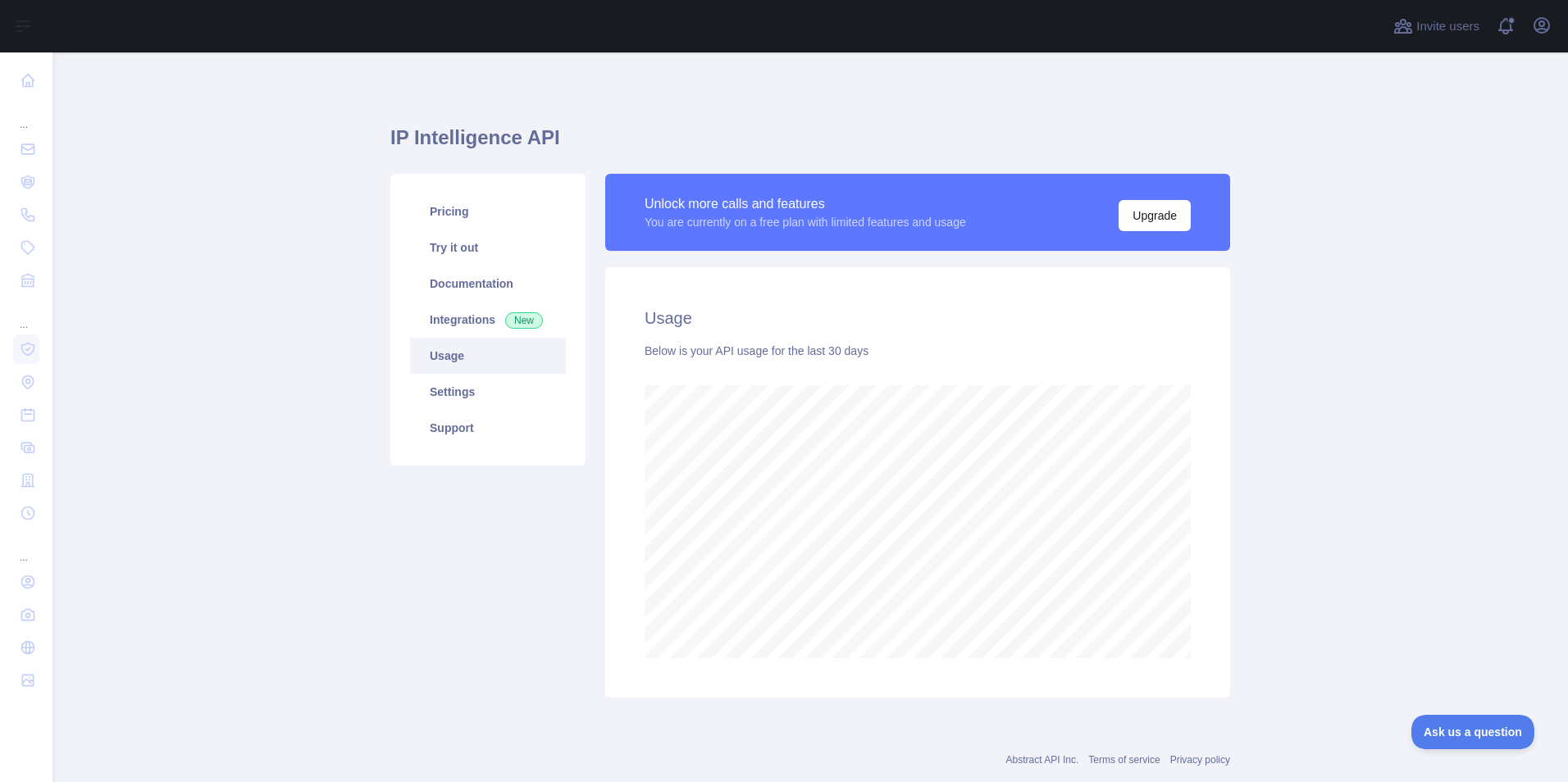
scroll to position [729, 1503]
click at [433, 238] on link "Try it out" at bounding box center [488, 248] width 156 height 36
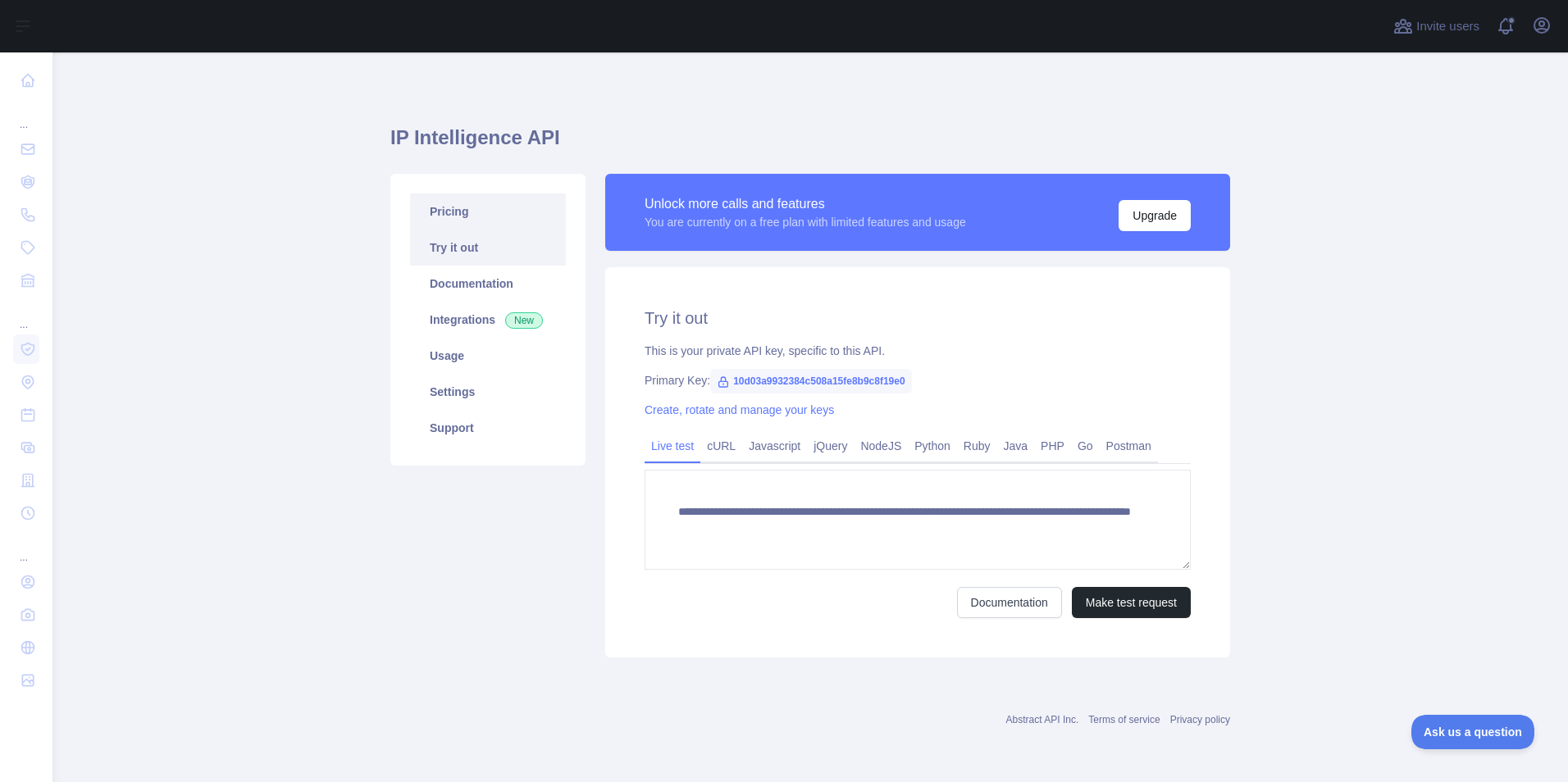
click at [456, 195] on link "Pricing" at bounding box center [488, 211] width 156 height 36
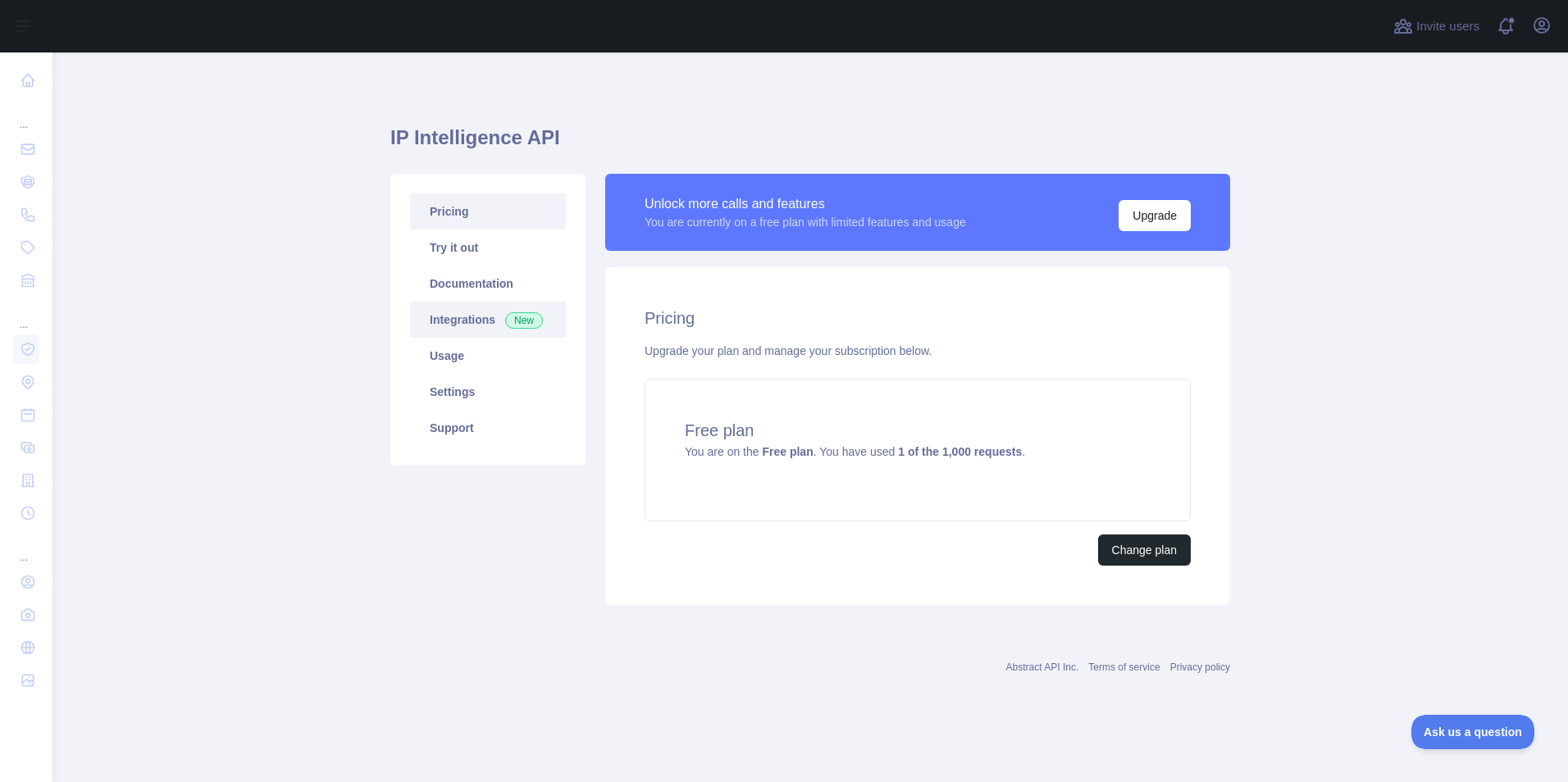
click at [444, 316] on link "Integrations New" at bounding box center [488, 320] width 156 height 36
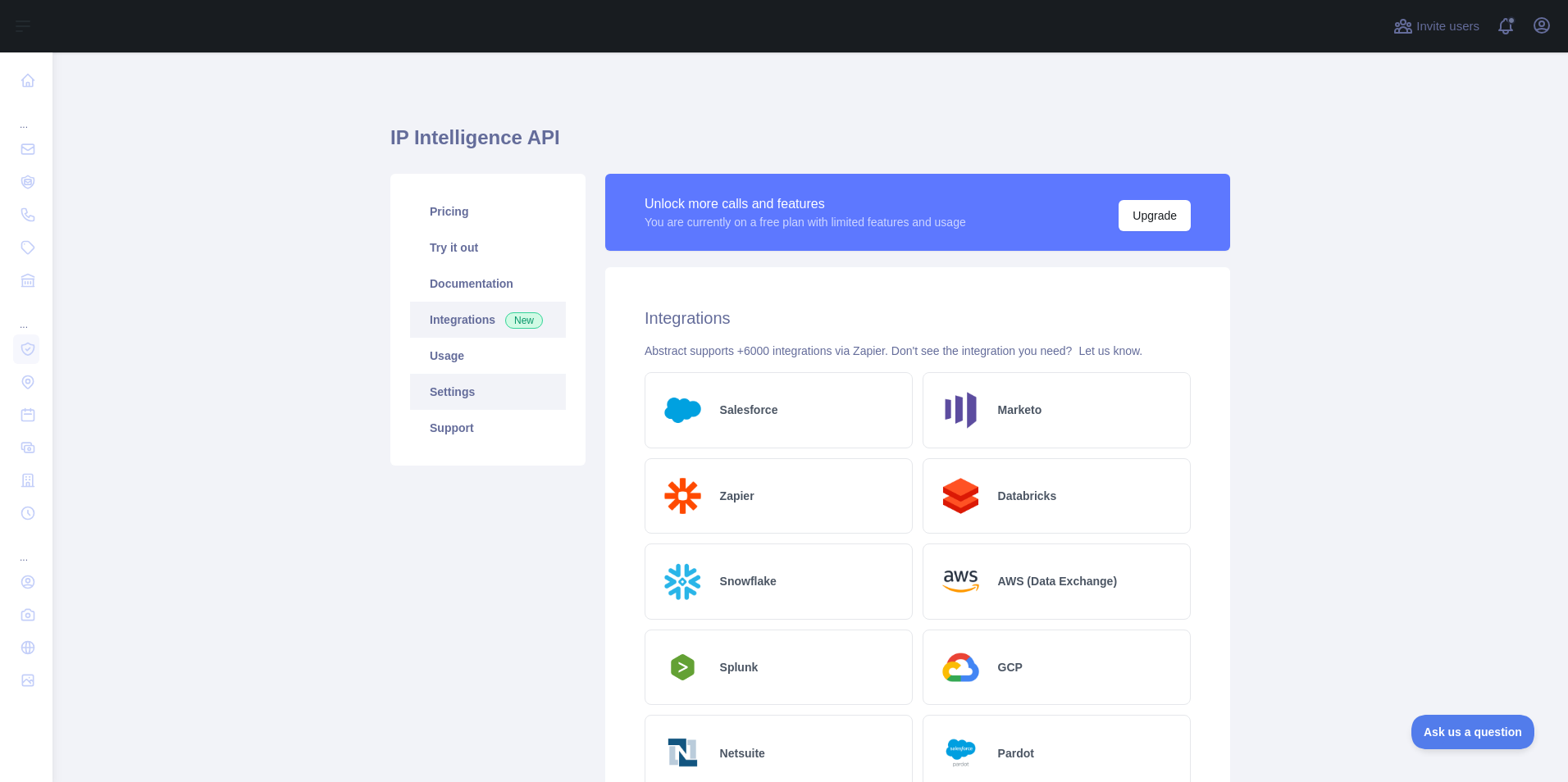
click at [473, 389] on link "Settings" at bounding box center [488, 392] width 156 height 36
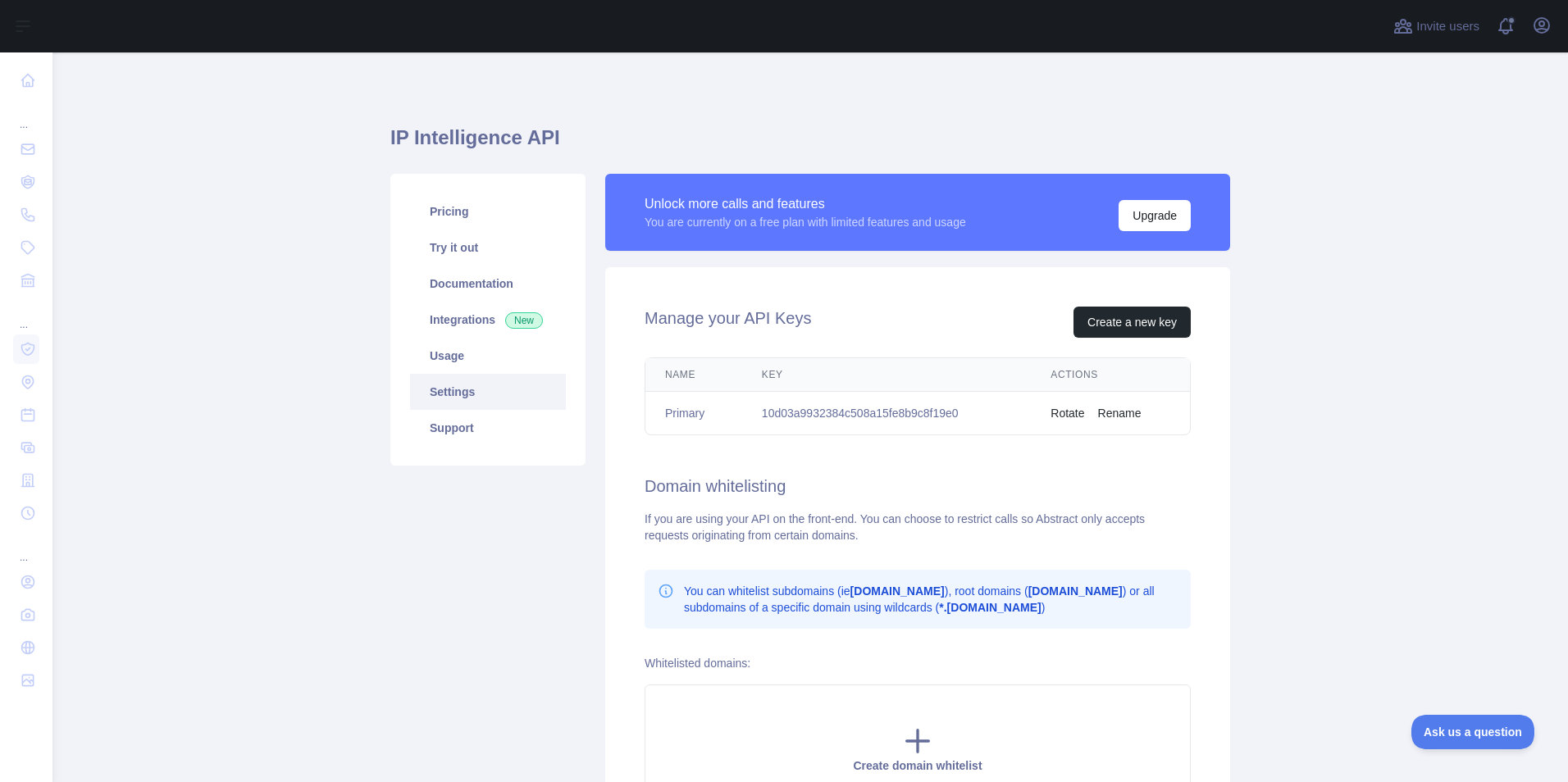
click at [450, 396] on link "Settings" at bounding box center [488, 392] width 156 height 36
click at [450, 363] on link "Usage" at bounding box center [488, 355] width 156 height 36
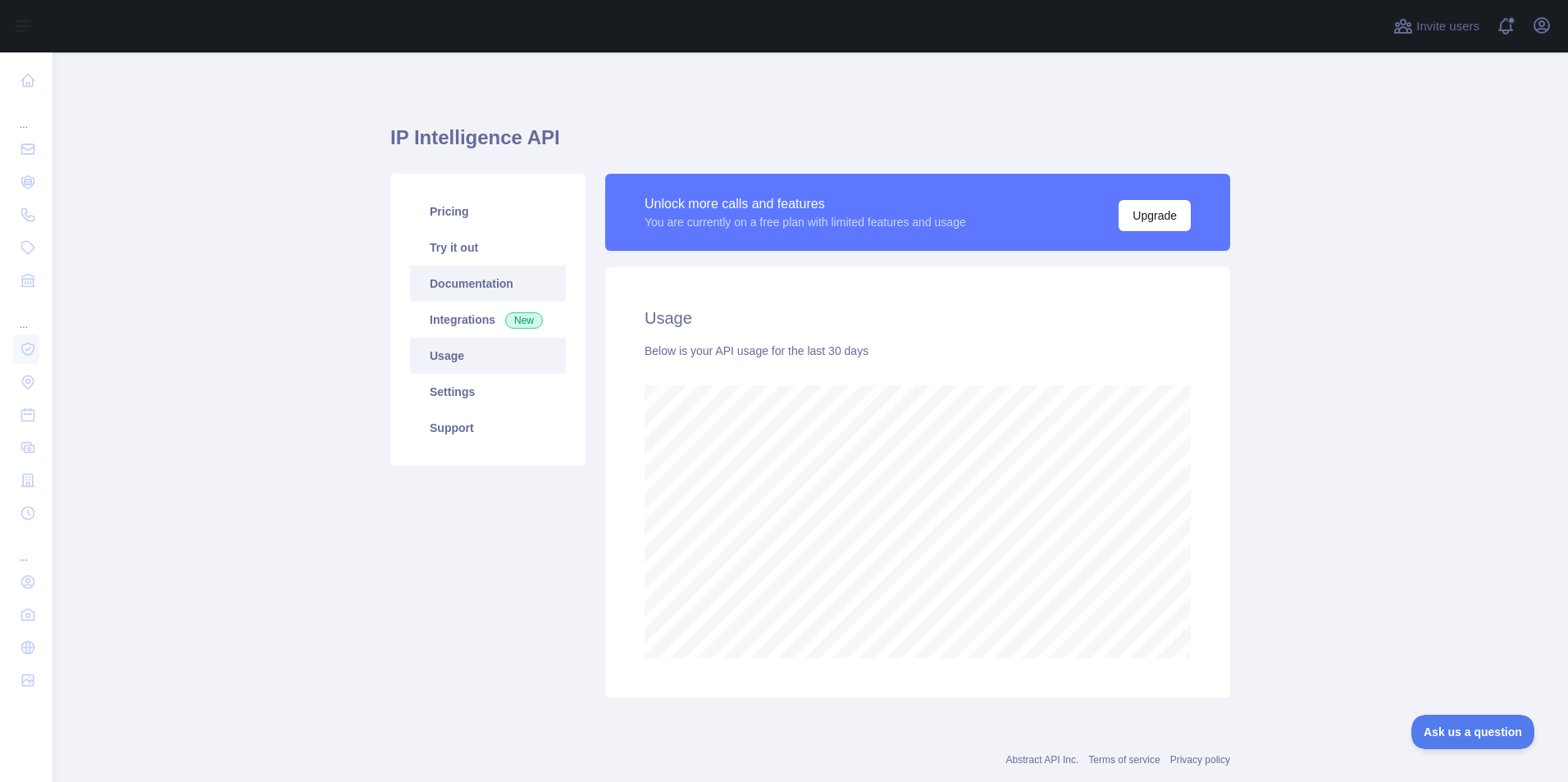
click at [465, 278] on link "Documentation" at bounding box center [488, 283] width 156 height 36
